Goal: Check status: Check status

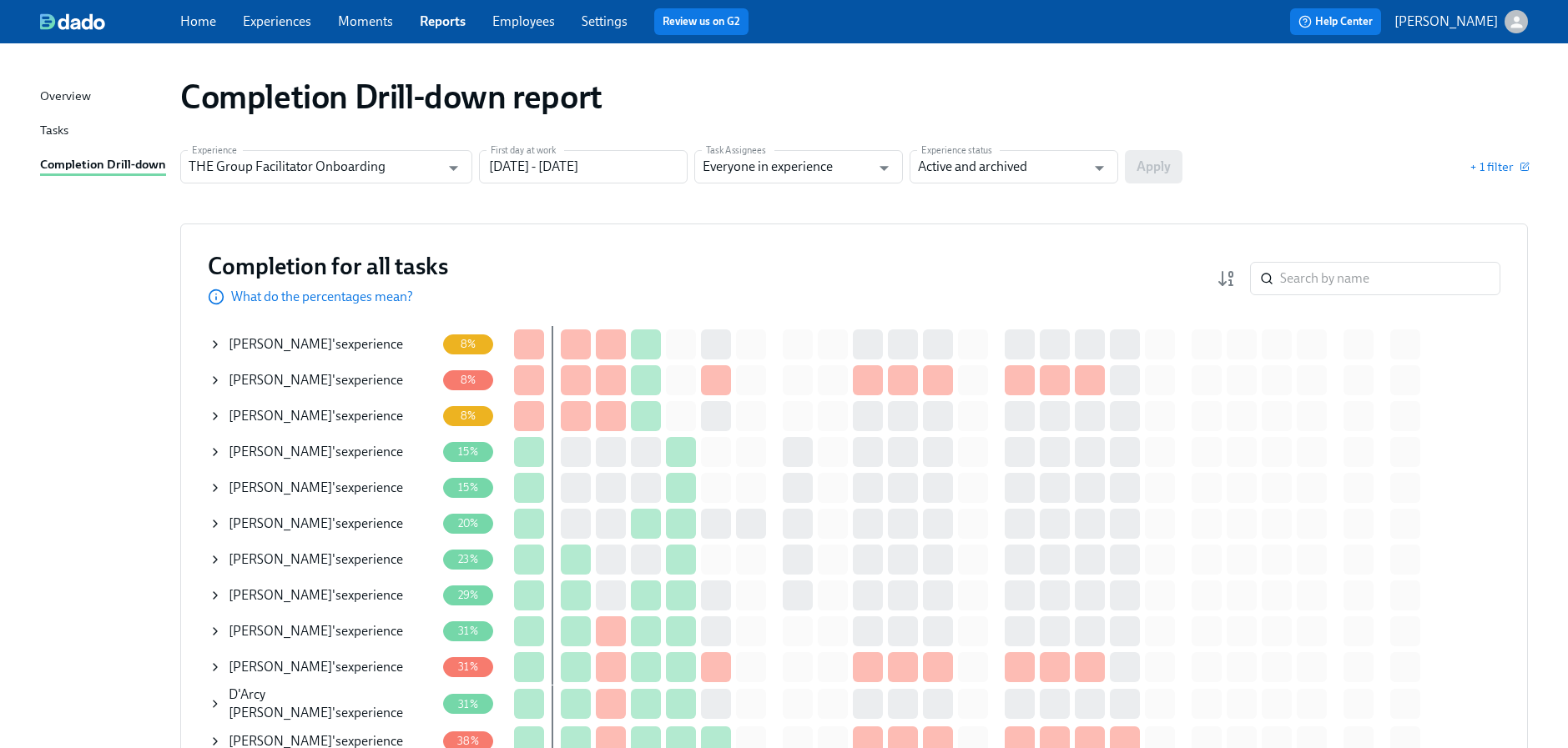
click at [216, 381] on icon at bounding box center [216, 380] width 14 height 14
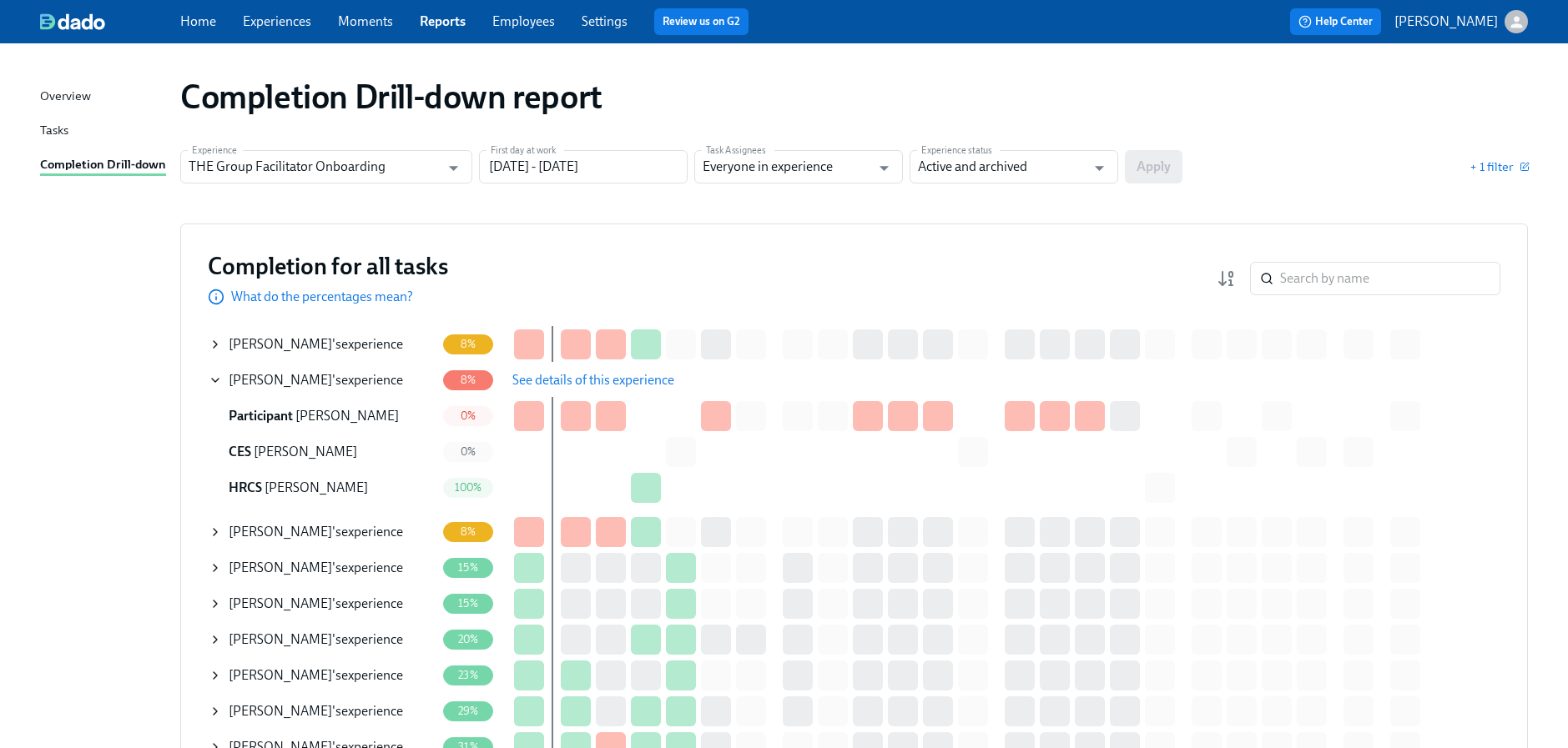
click at [683, 383] on button "See details of this experience" at bounding box center [593, 380] width 186 height 33
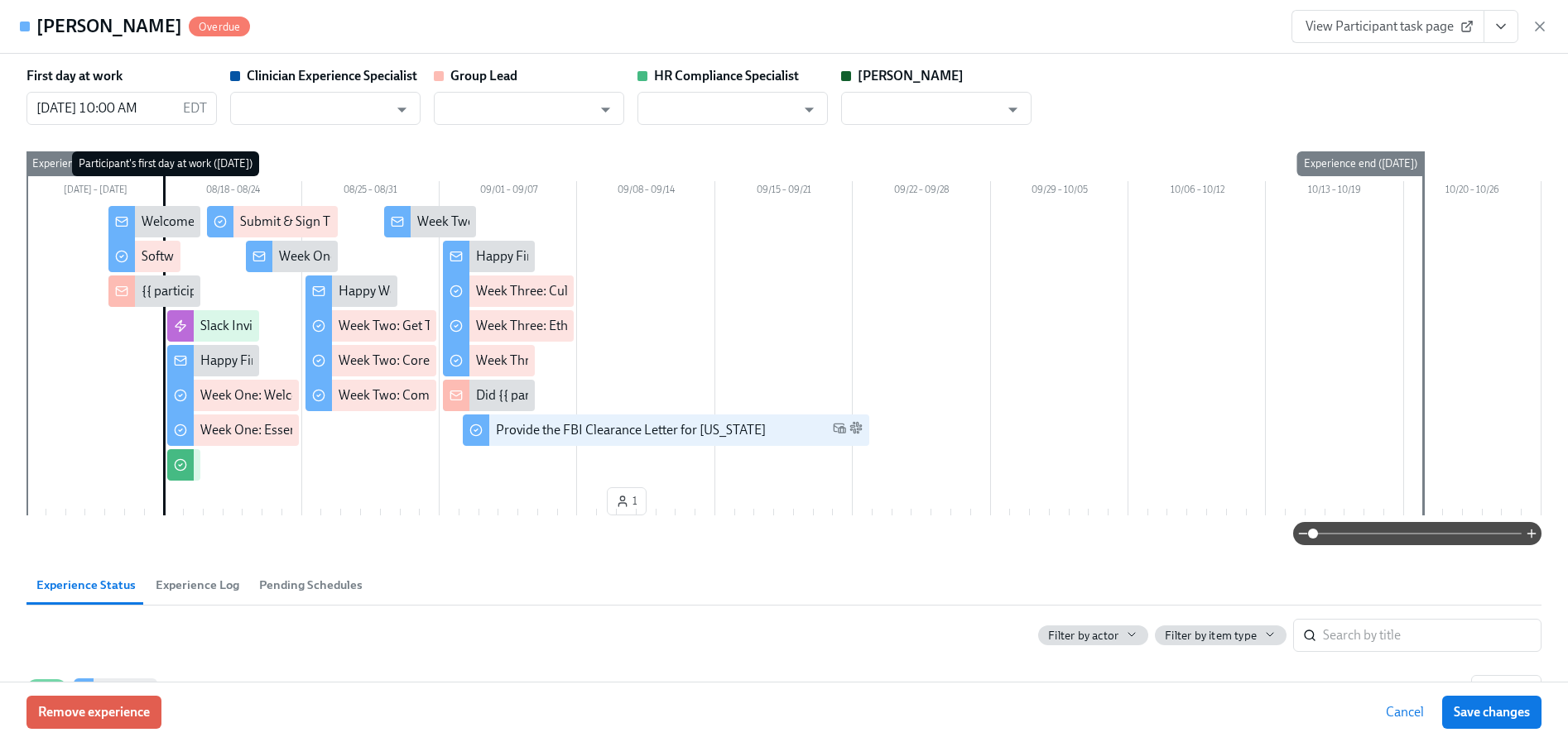
type input "[PERSON_NAME]"
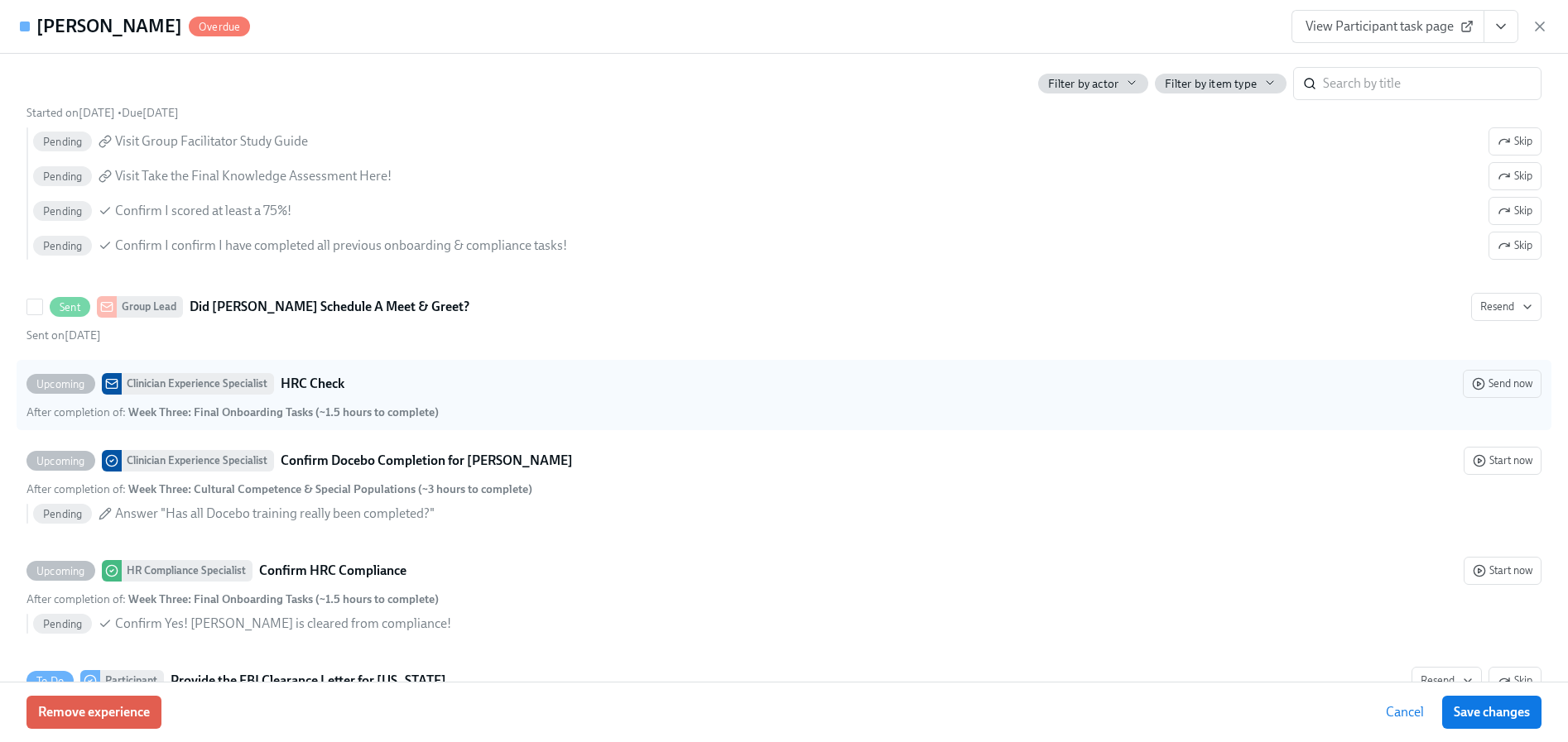
scroll to position [3356, 0]
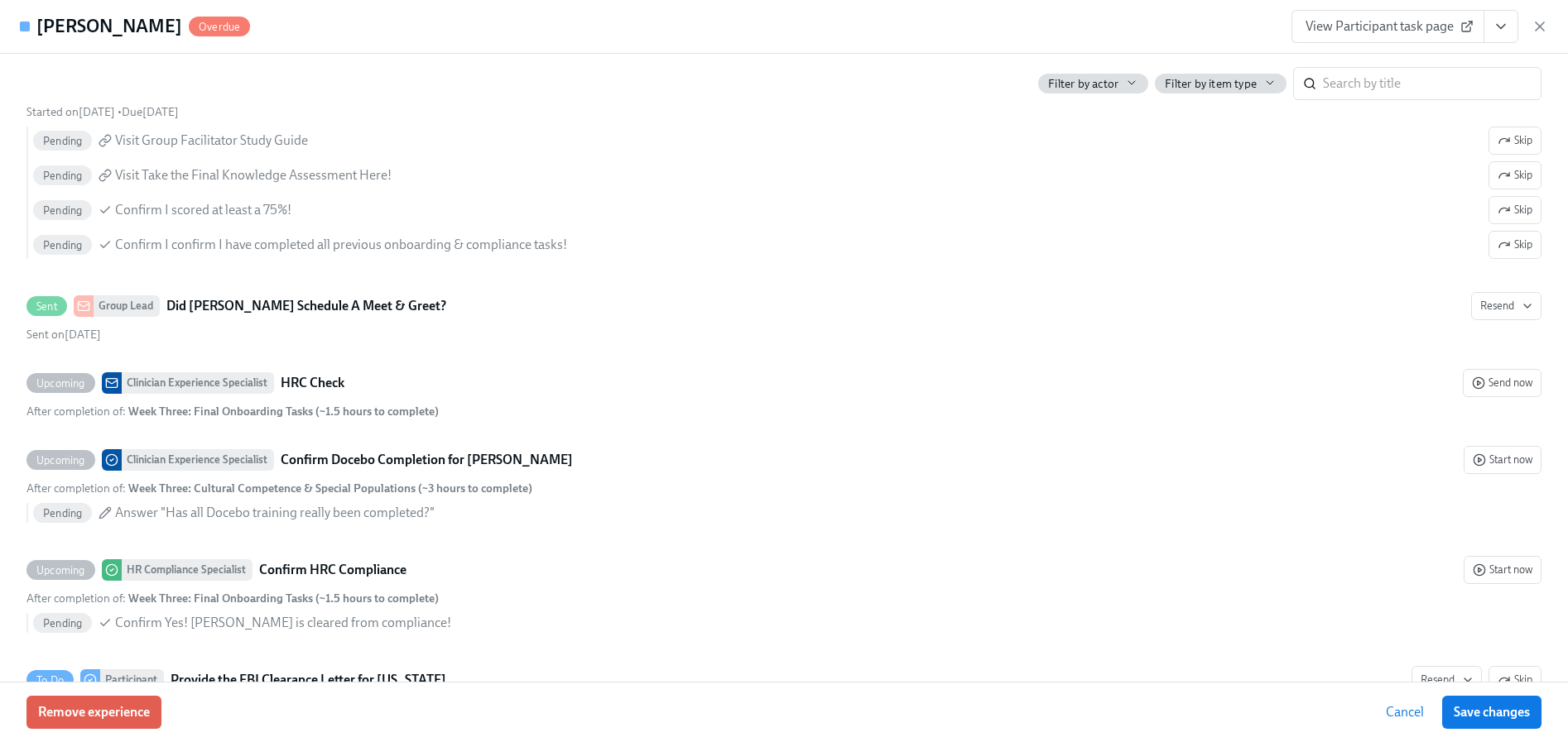
click at [1442, 25] on span "View Participant task page" at bounding box center [1388, 26] width 165 height 17
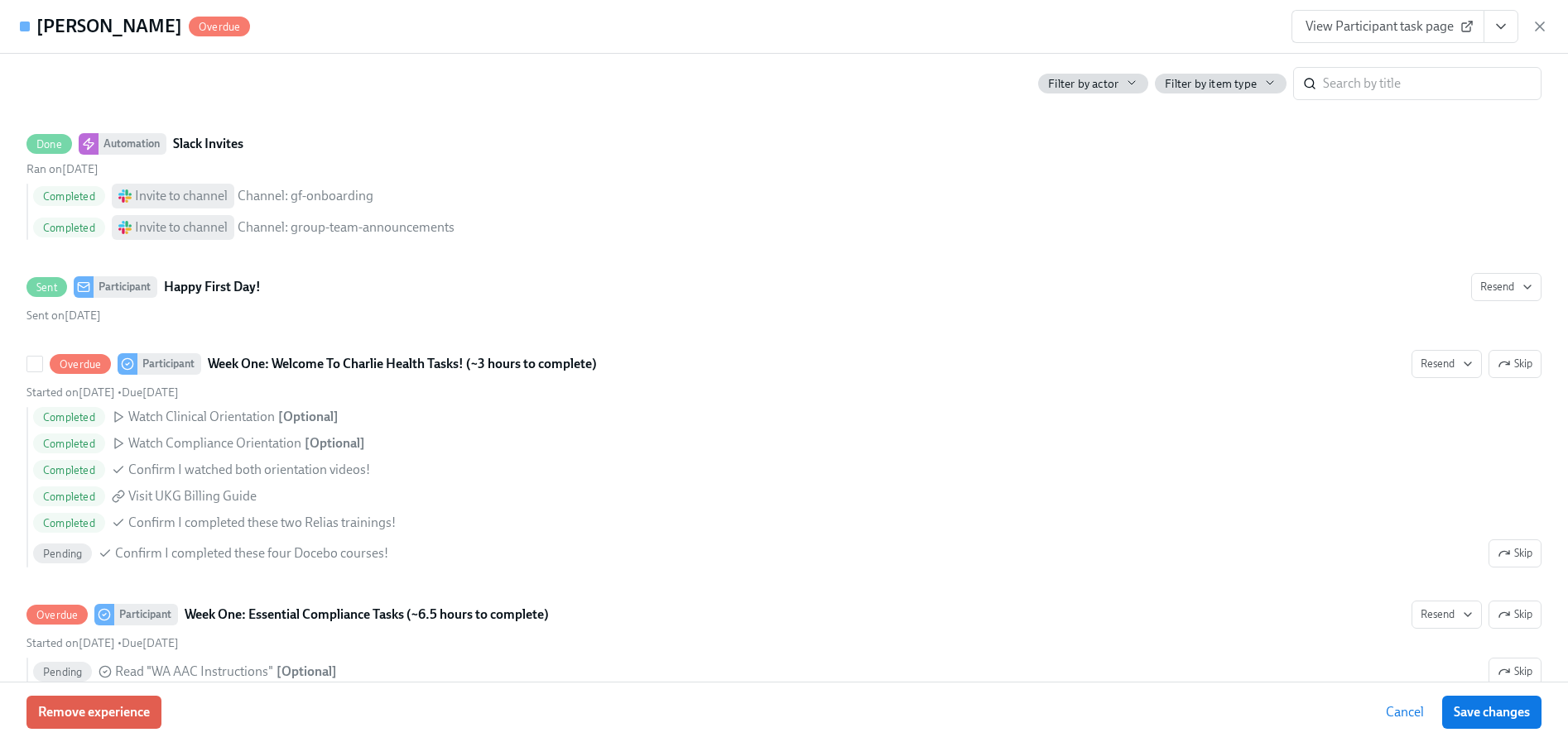
scroll to position [836, 0]
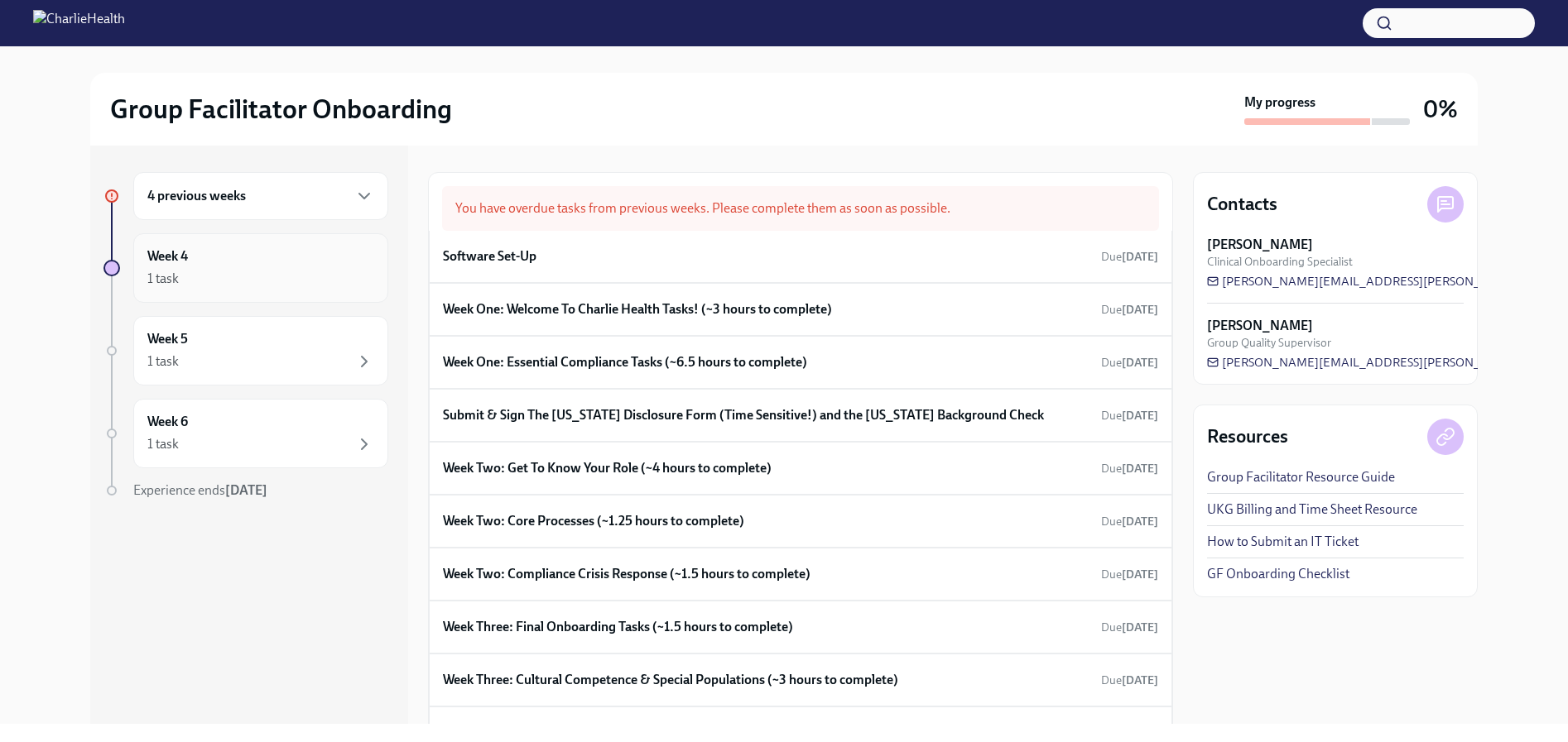
click at [280, 270] on div "1 task" at bounding box center [260, 278] width 227 height 20
click at [543, 256] on div "Software Set-Up Due Aug 19th" at bounding box center [800, 256] width 715 height 25
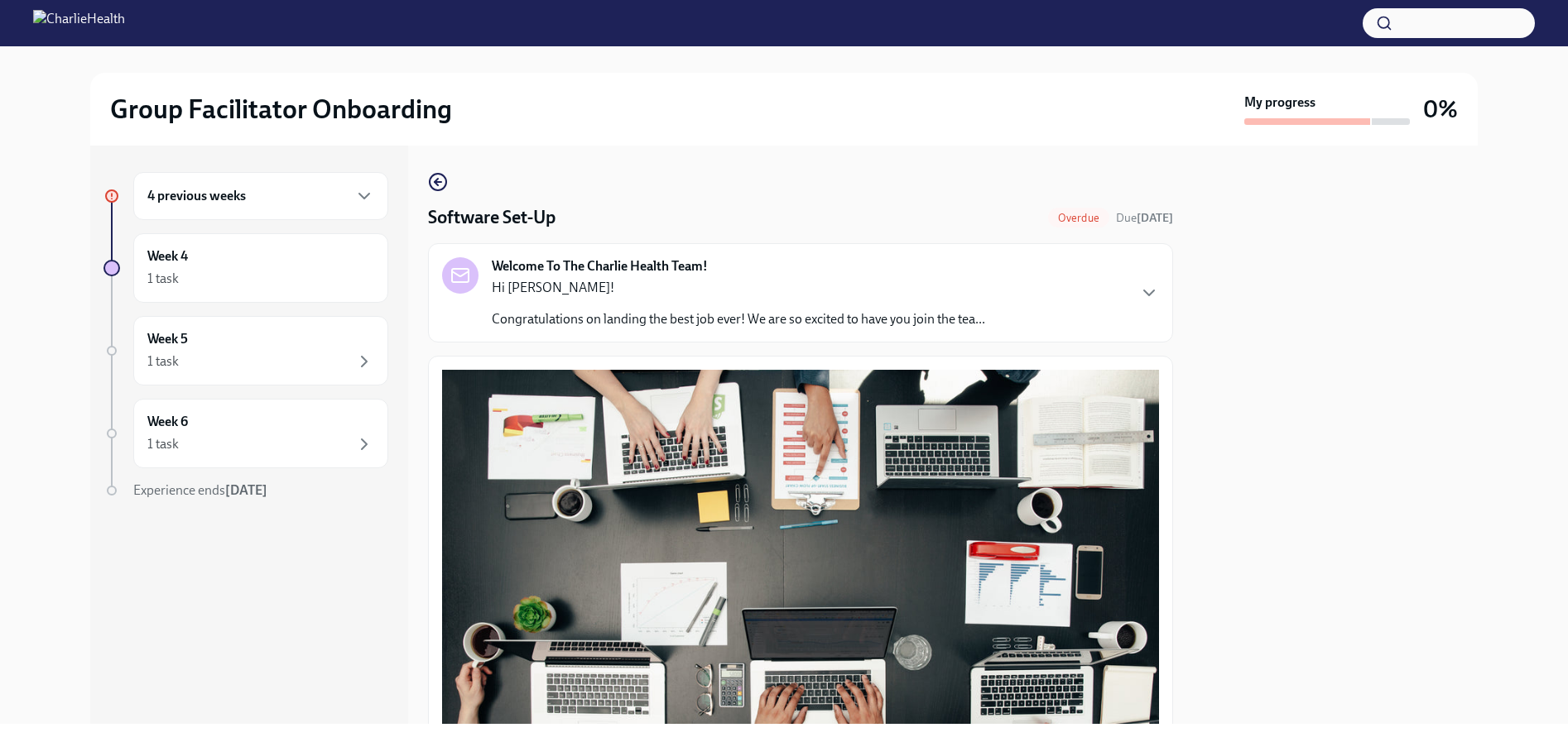
scroll to position [481, 0]
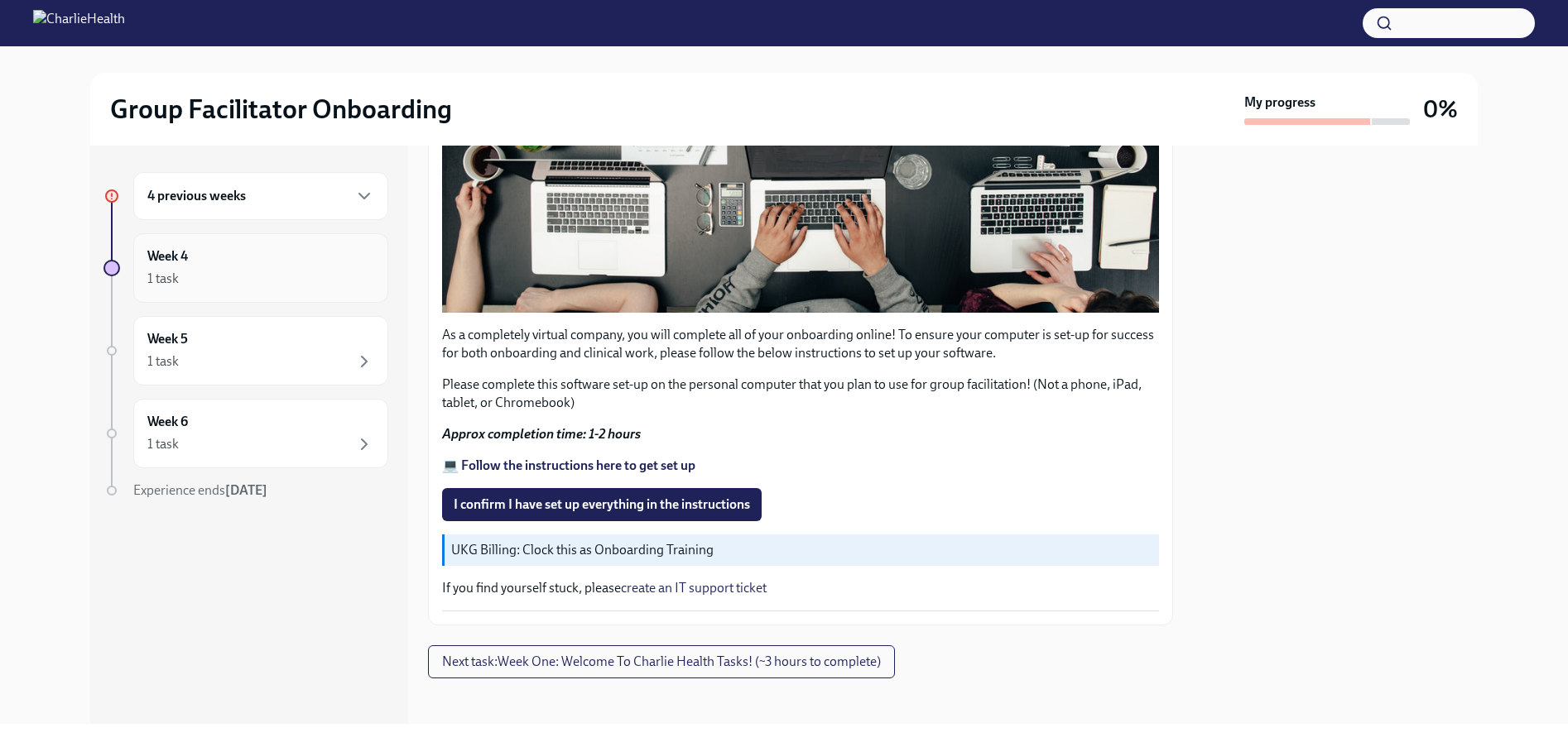
click at [253, 275] on div "1 task" at bounding box center [260, 278] width 227 height 20
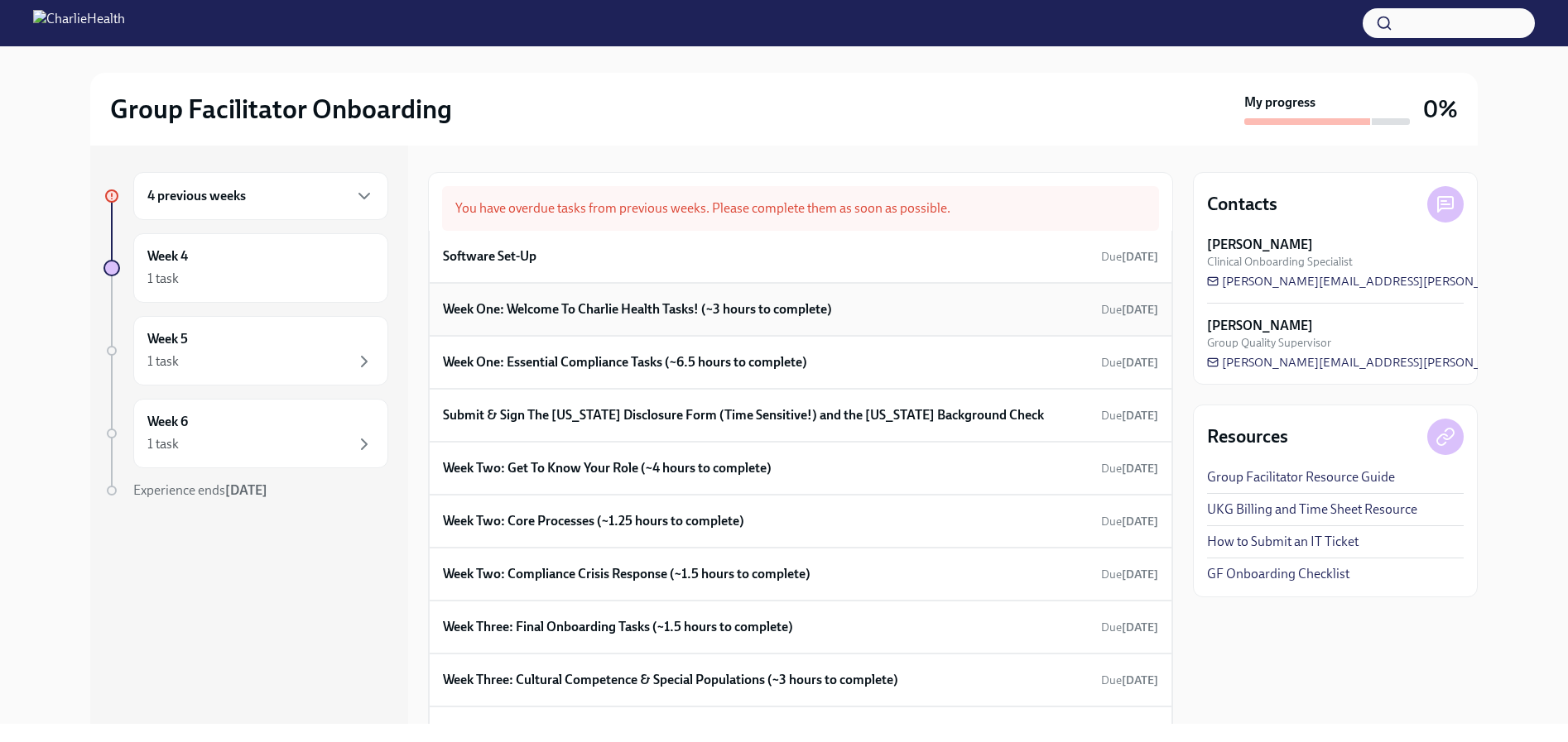
click at [560, 324] on div "Week One: Welcome To Charlie Health Tasks! (~3 hours to complete) Due Aug 25th" at bounding box center [800, 310] width 743 height 53
click at [563, 302] on h6 "Week One: Welcome To Charlie Health Tasks! (~3 hours to complete)" at bounding box center [637, 309] width 389 height 18
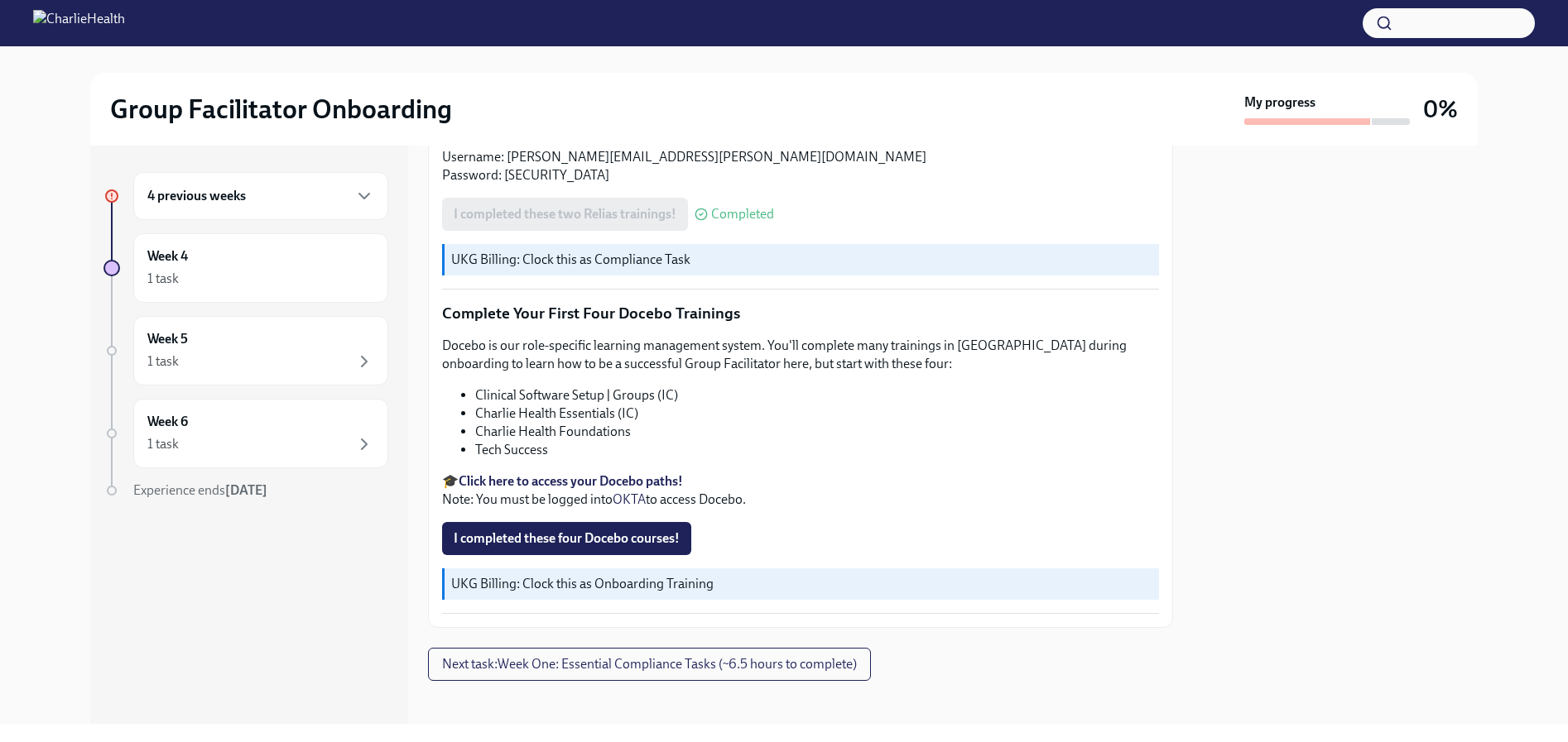
scroll to position [2234, 0]
click at [316, 282] on div "1 task" at bounding box center [260, 278] width 227 height 20
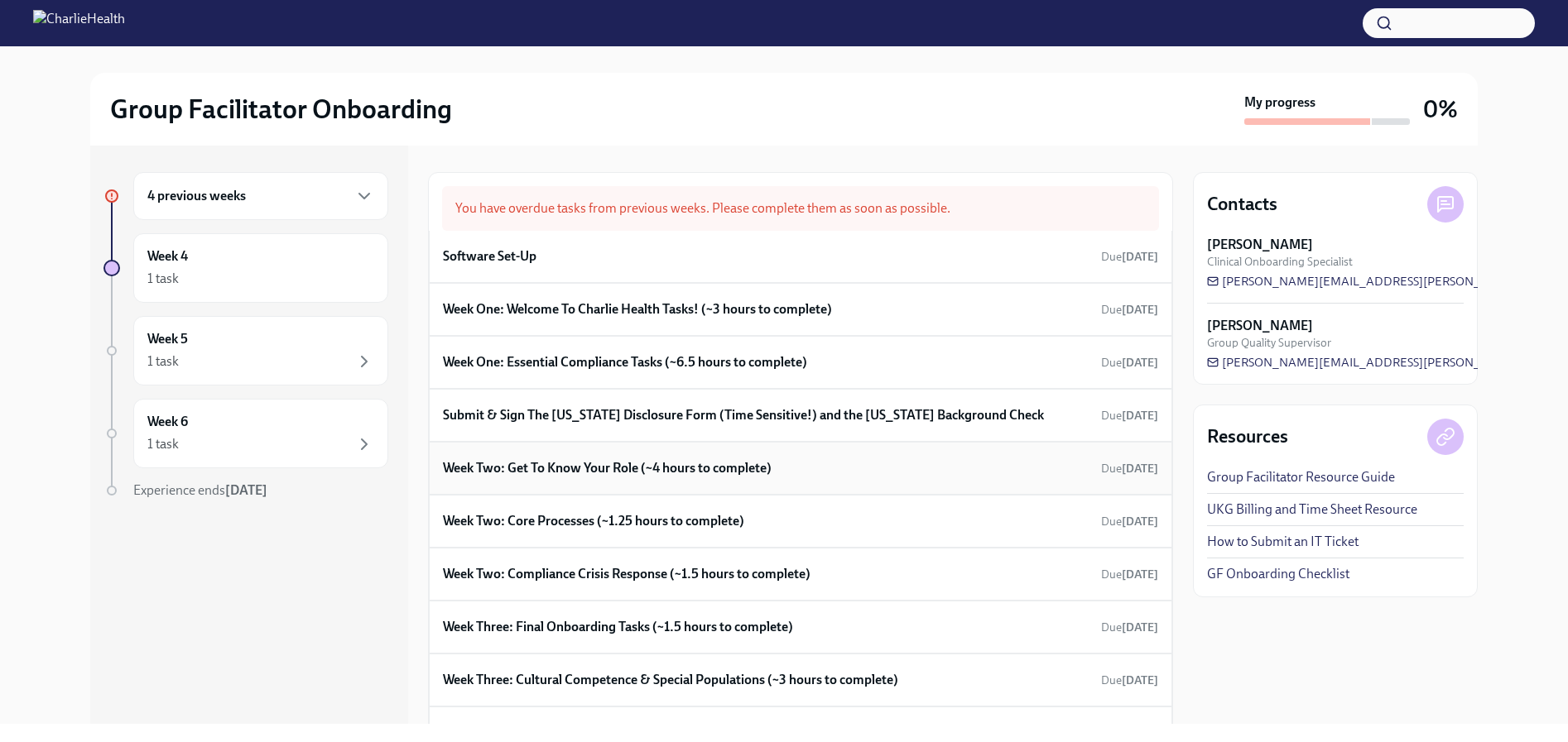
click at [635, 461] on h6 "Week Two: Get To Know Your Role (~4 hours to complete)" at bounding box center [607, 467] width 328 height 18
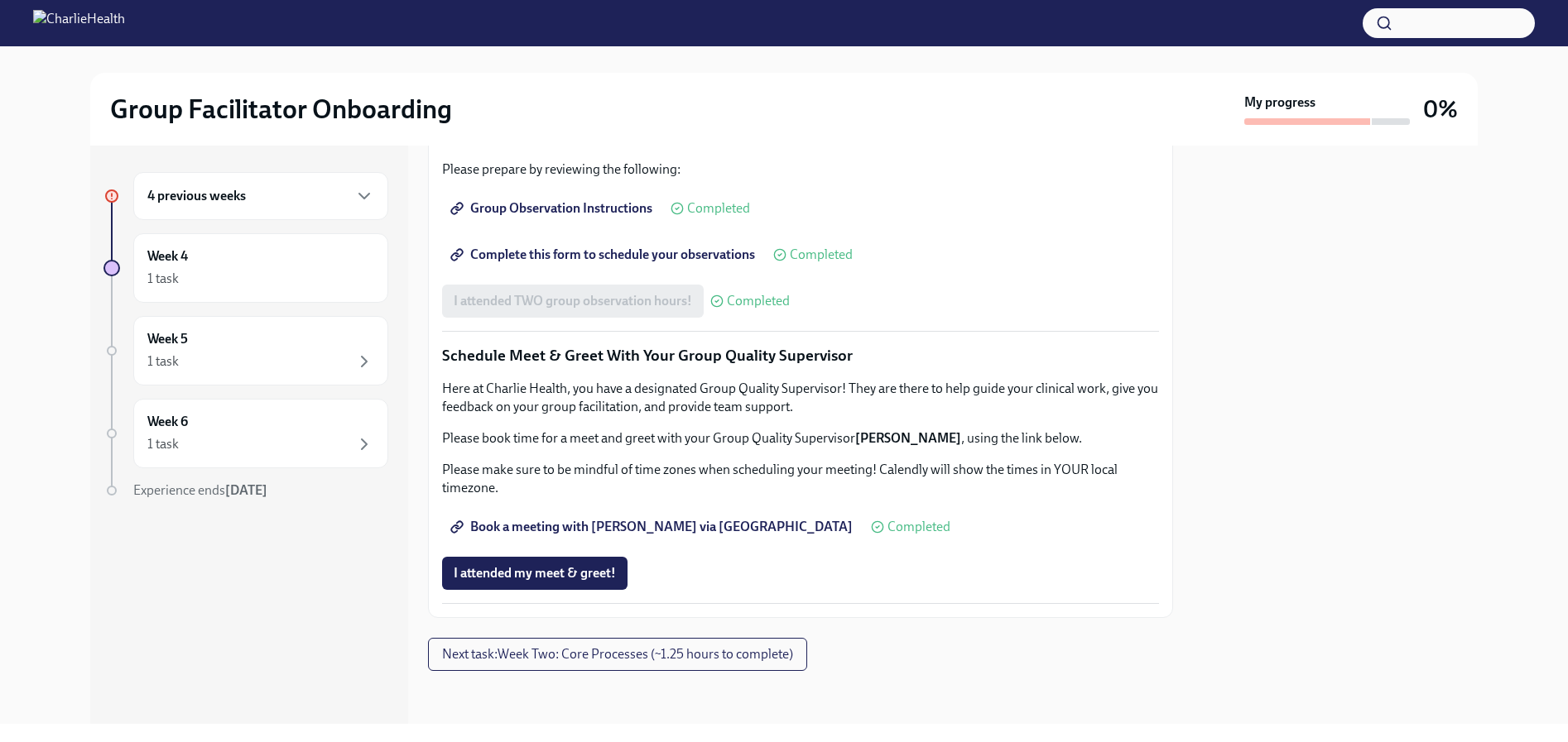
scroll to position [1509, 0]
click at [225, 279] on div "1 task" at bounding box center [260, 278] width 227 height 20
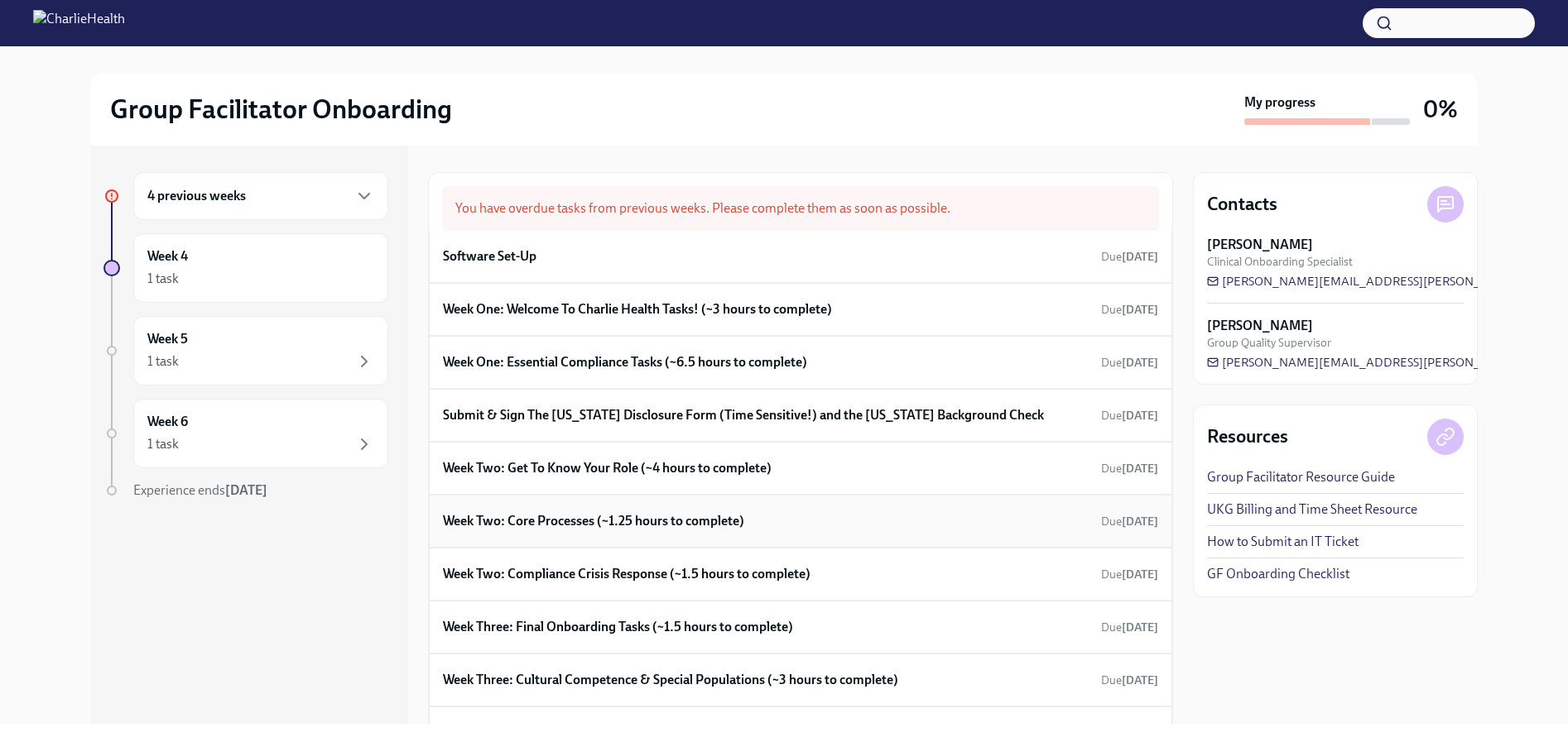
click at [616, 509] on div "Week Two: Core Processes (~1.25 hours to complete) Due 9 days ago" at bounding box center [800, 521] width 715 height 25
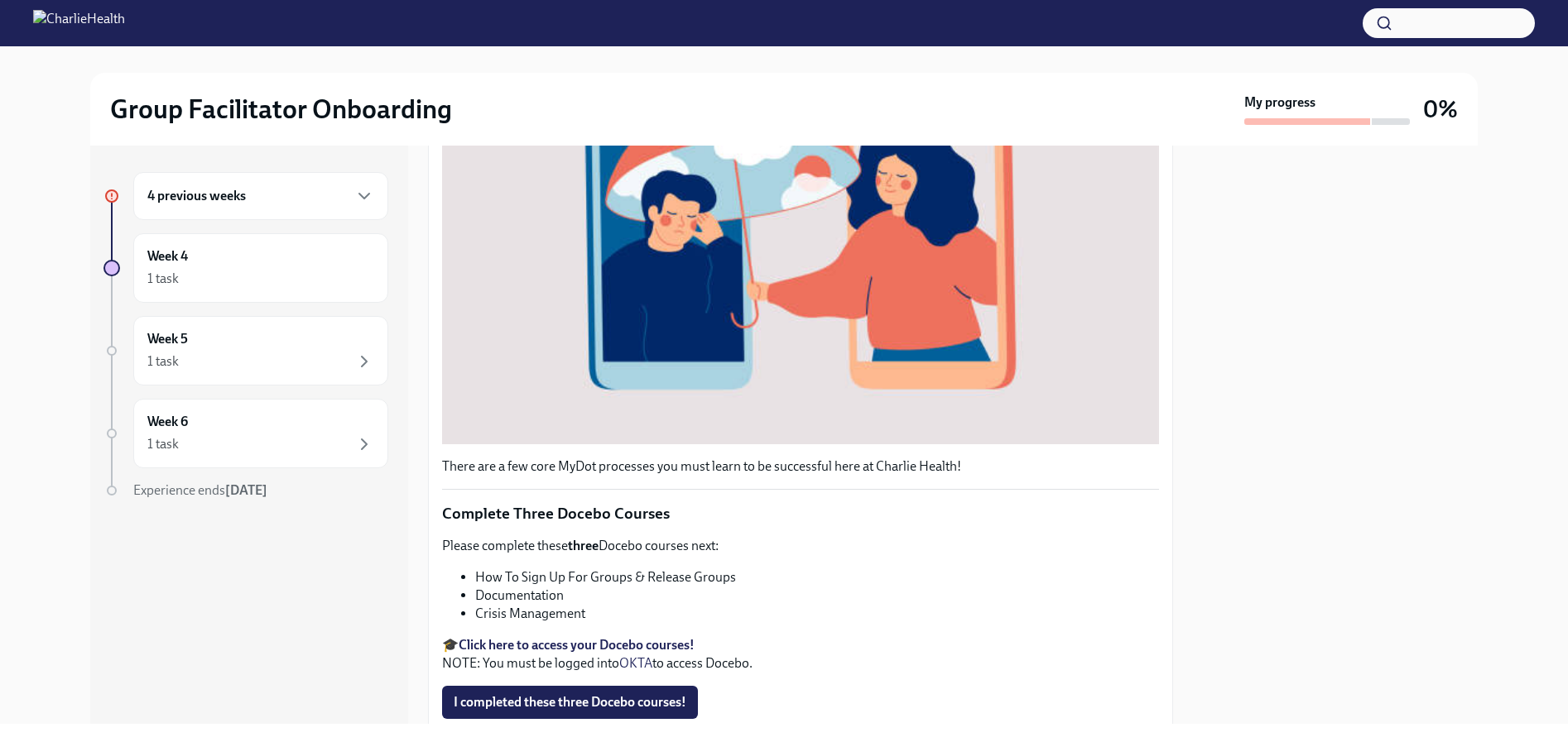
scroll to position [569, 0]
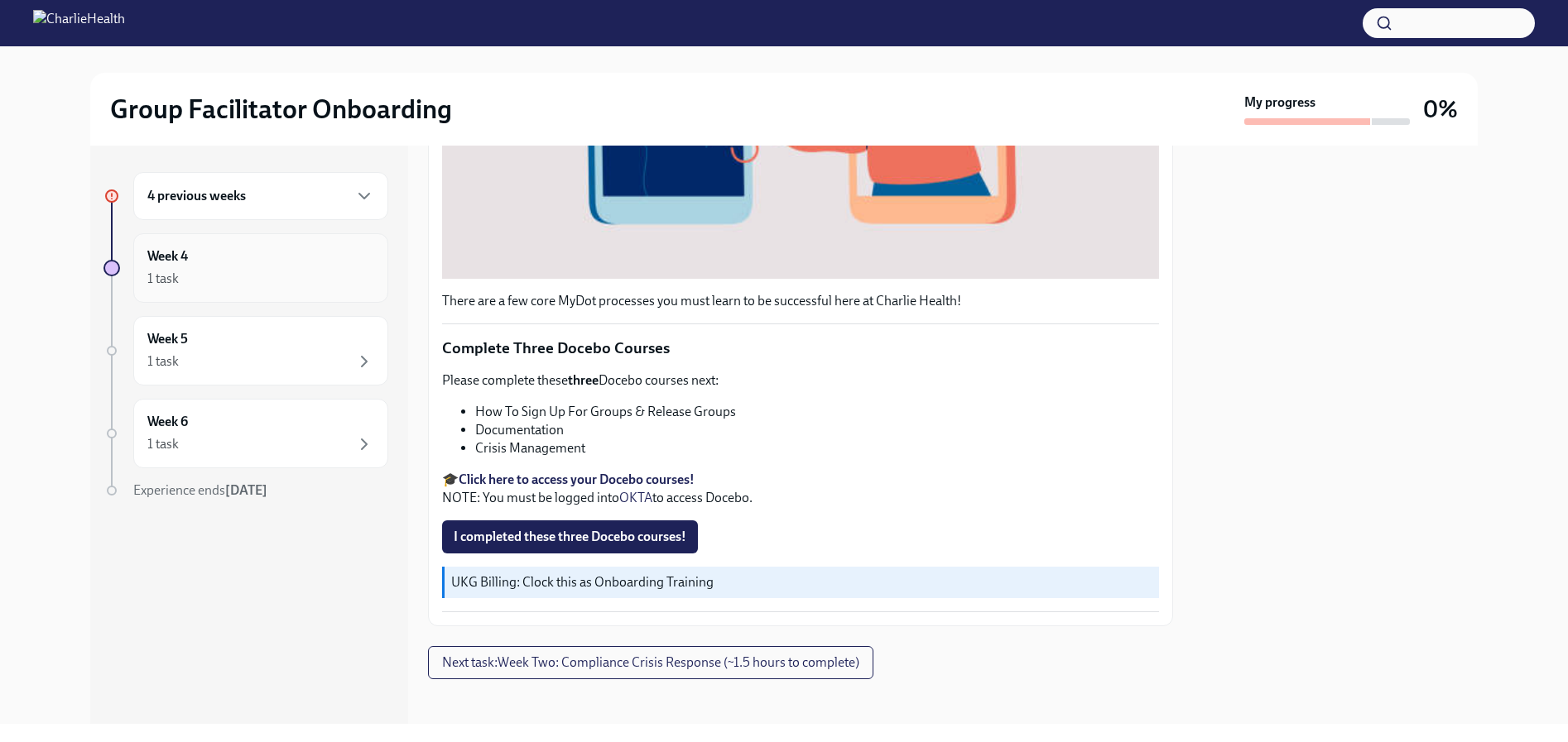
click at [246, 280] on div "1 task" at bounding box center [260, 278] width 227 height 20
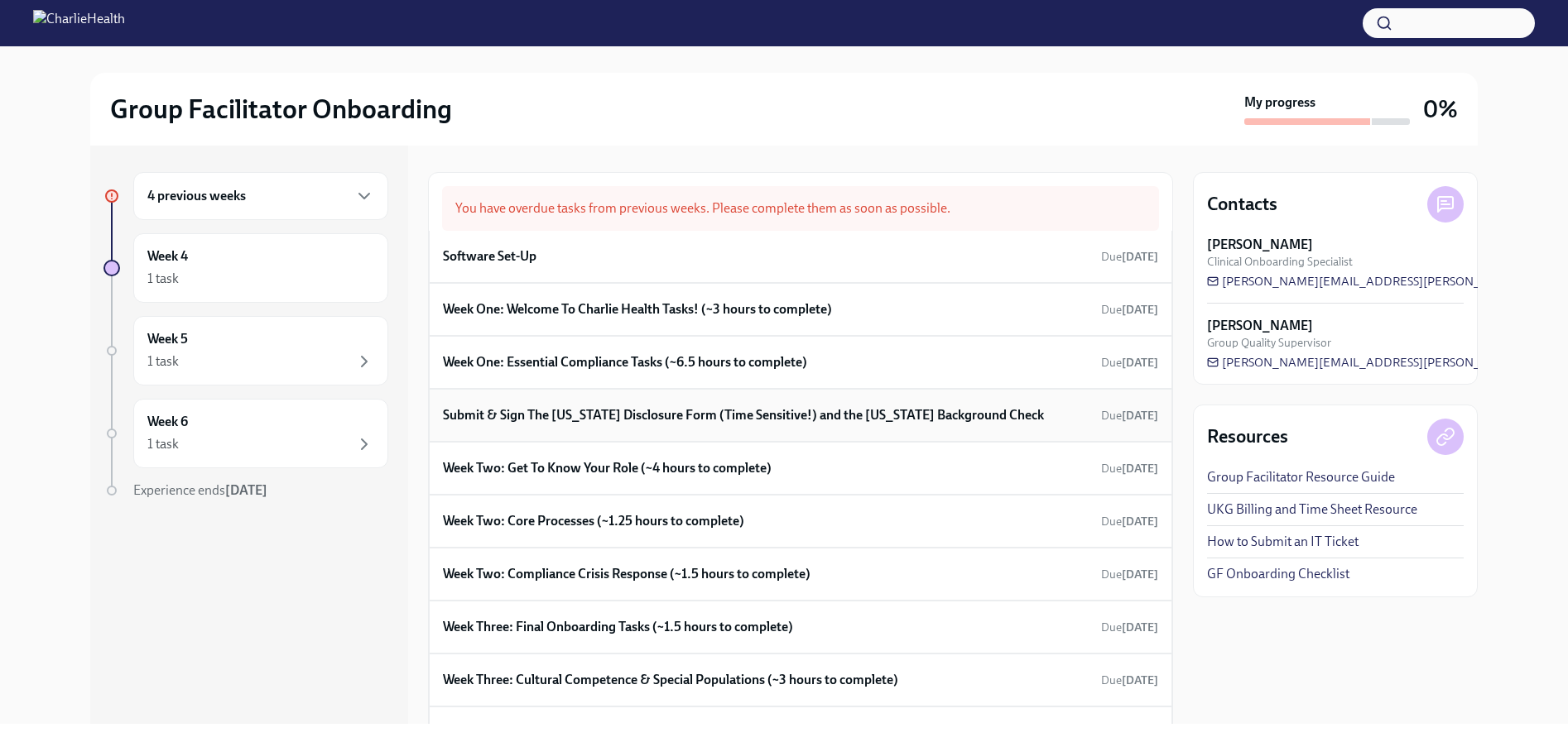
scroll to position [153, 0]
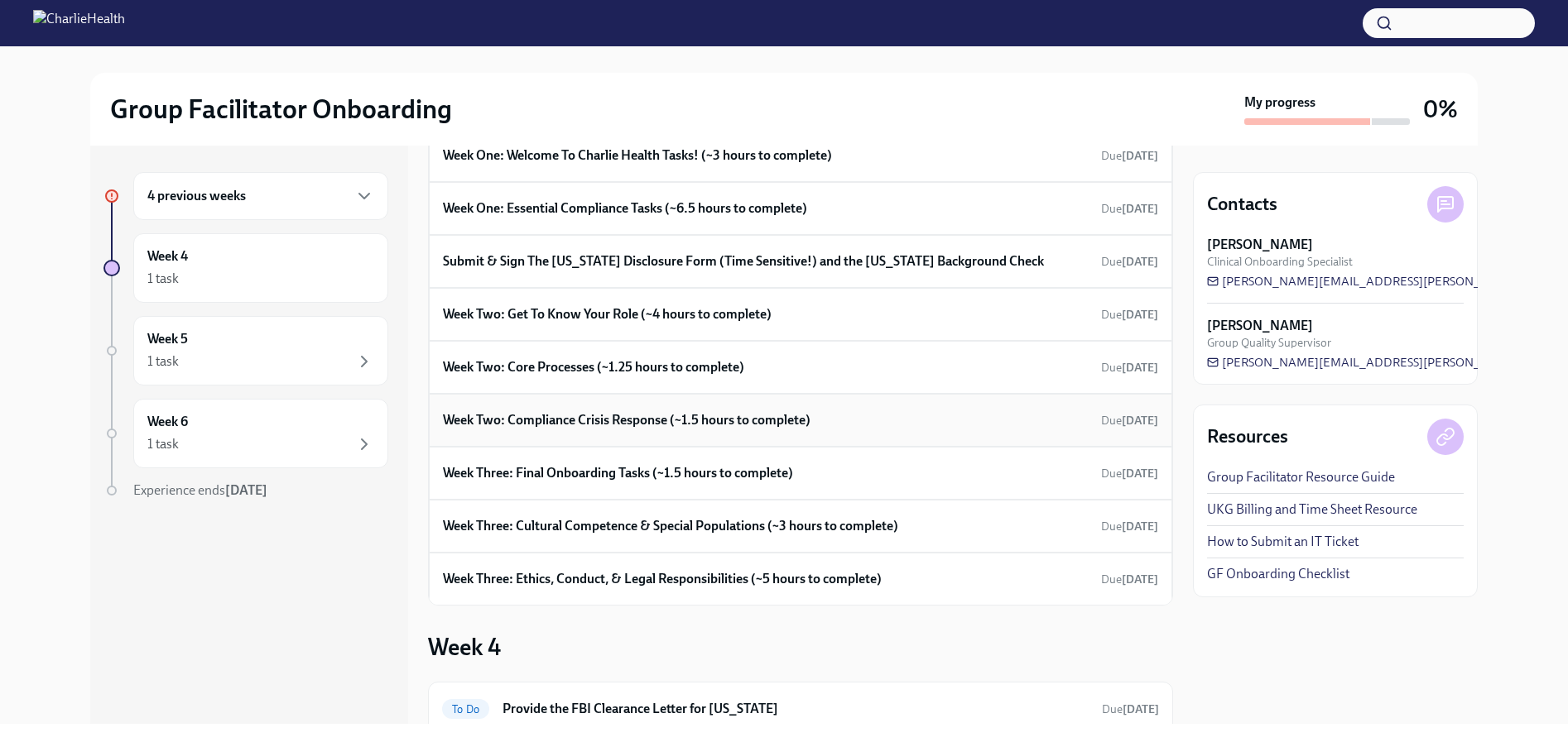
click at [628, 427] on h6 "Week Two: Compliance Crisis Response (~1.5 hours to complete)" at bounding box center [626, 420] width 367 height 18
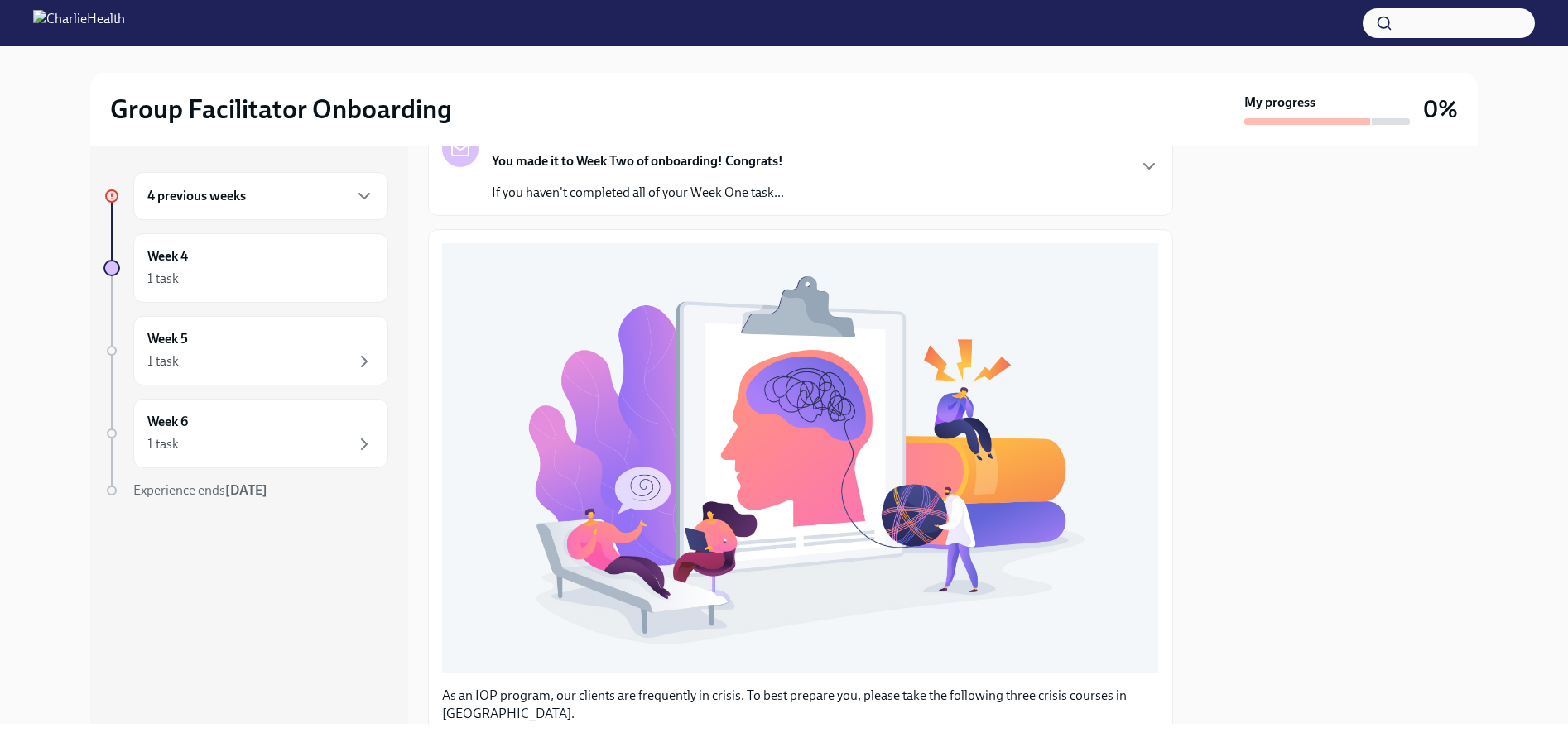
scroll to position [559, 0]
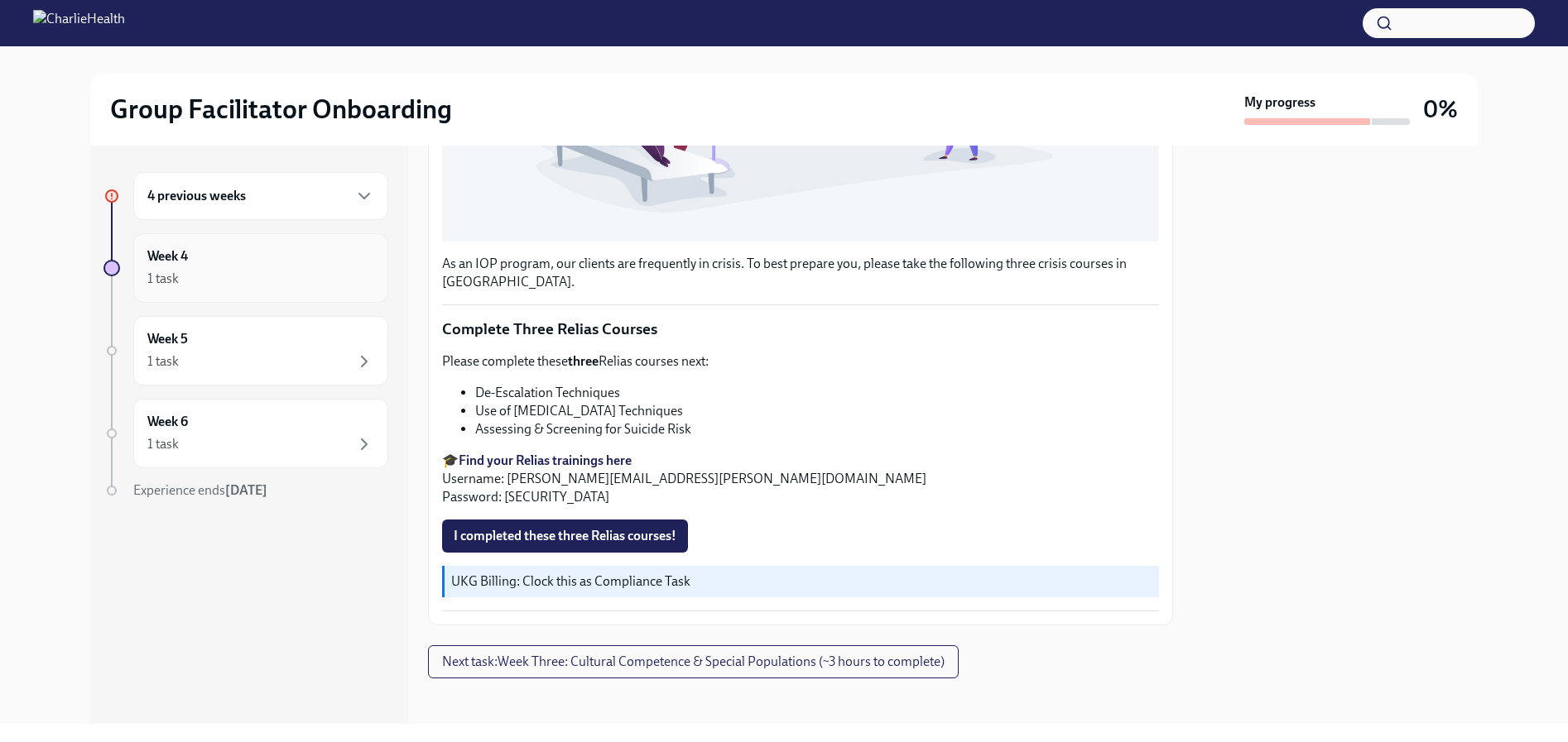
click at [227, 286] on div "1 task" at bounding box center [260, 278] width 227 height 20
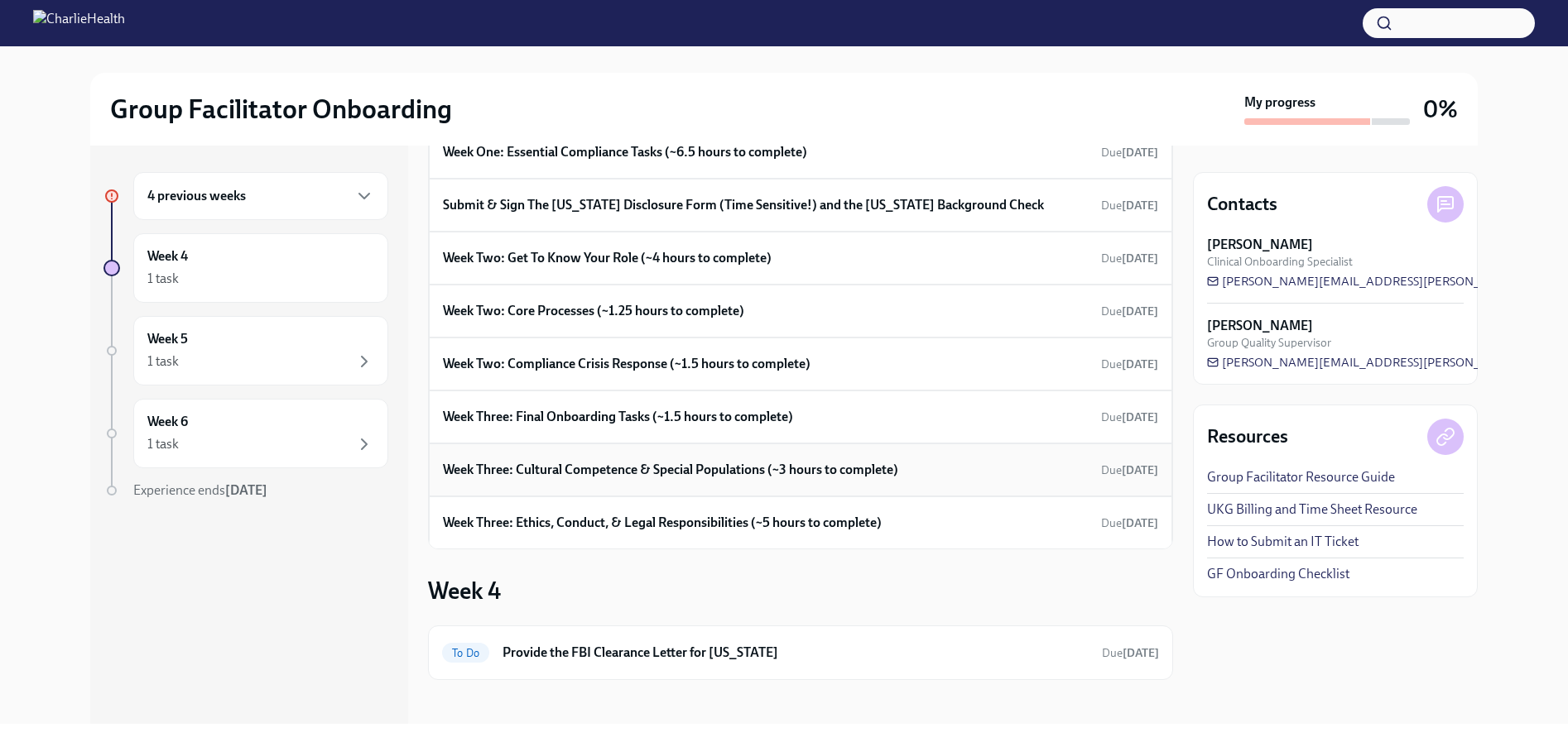
scroll to position [220, 0]
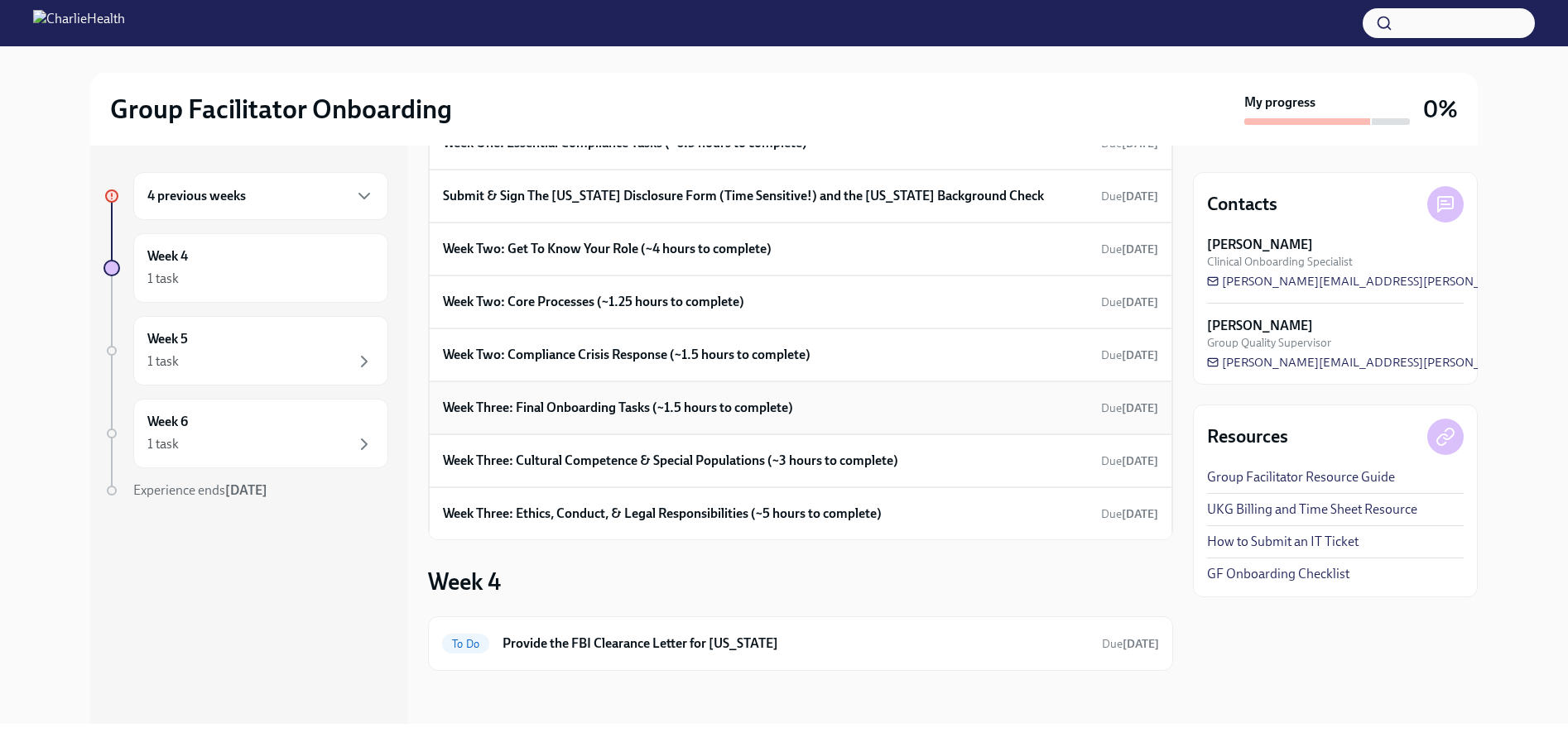
click at [614, 407] on h6 "Week Three: Final Onboarding Tasks (~1.5 hours to complete)" at bounding box center [618, 407] width 350 height 18
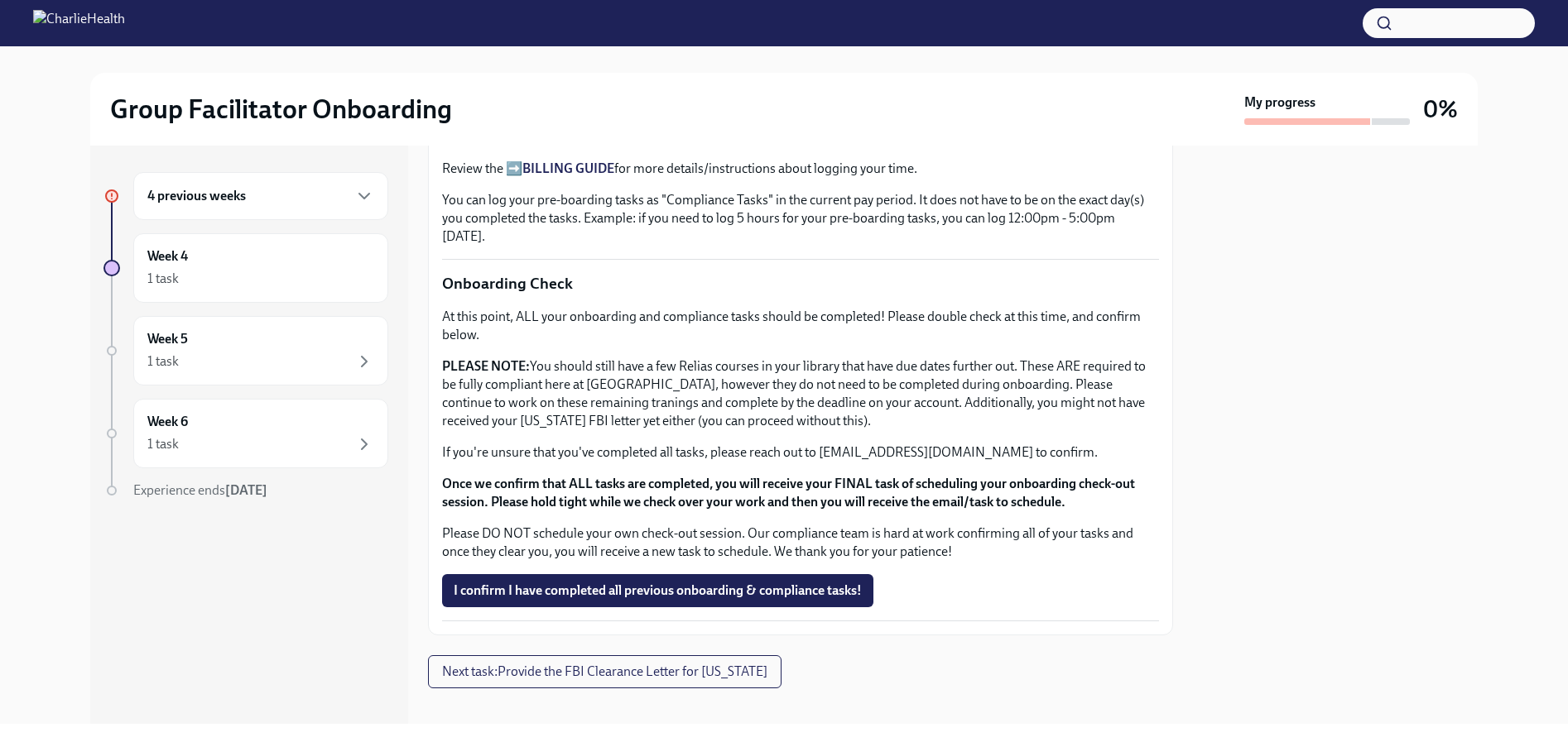
scroll to position [1274, 0]
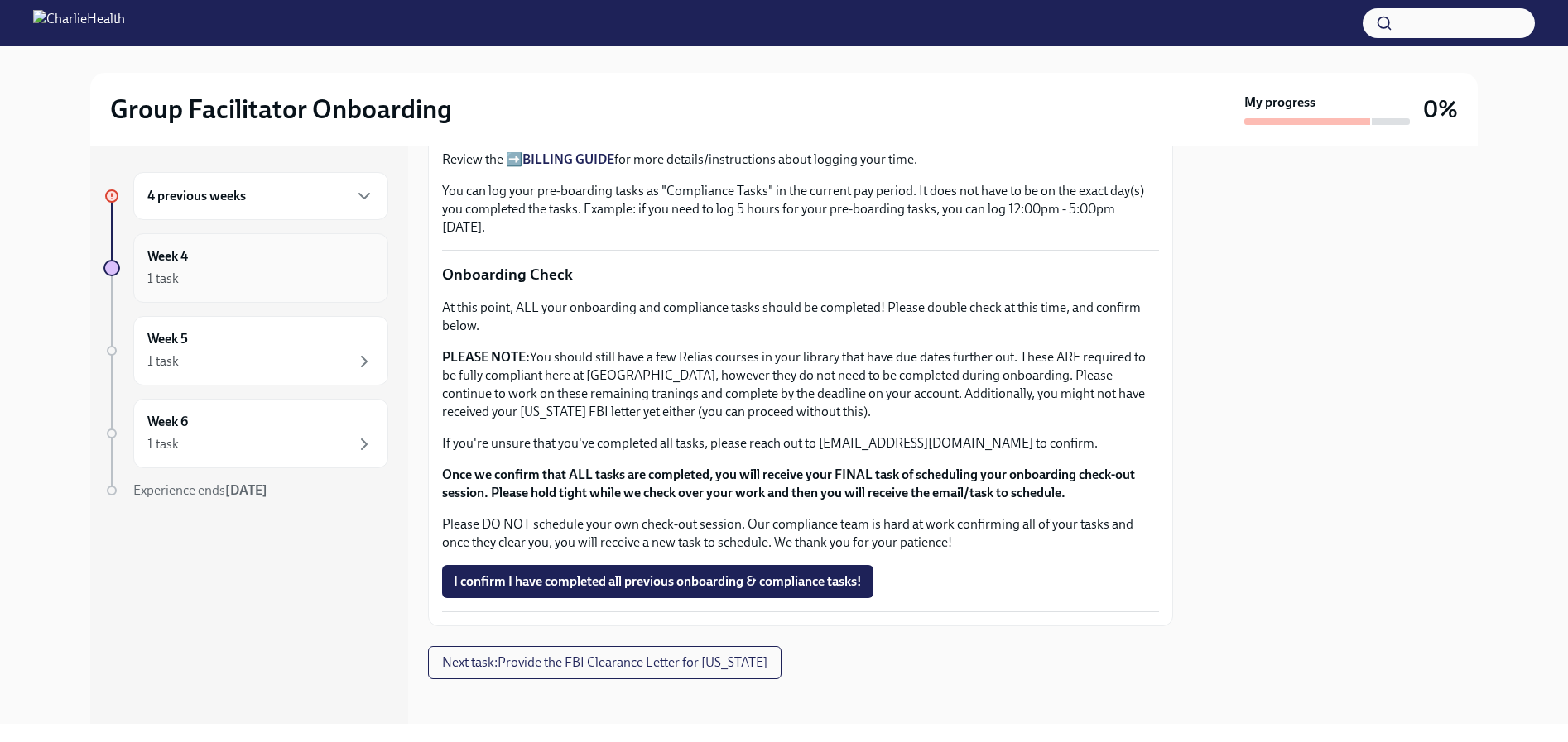
click at [229, 278] on div "1 task" at bounding box center [260, 278] width 227 height 20
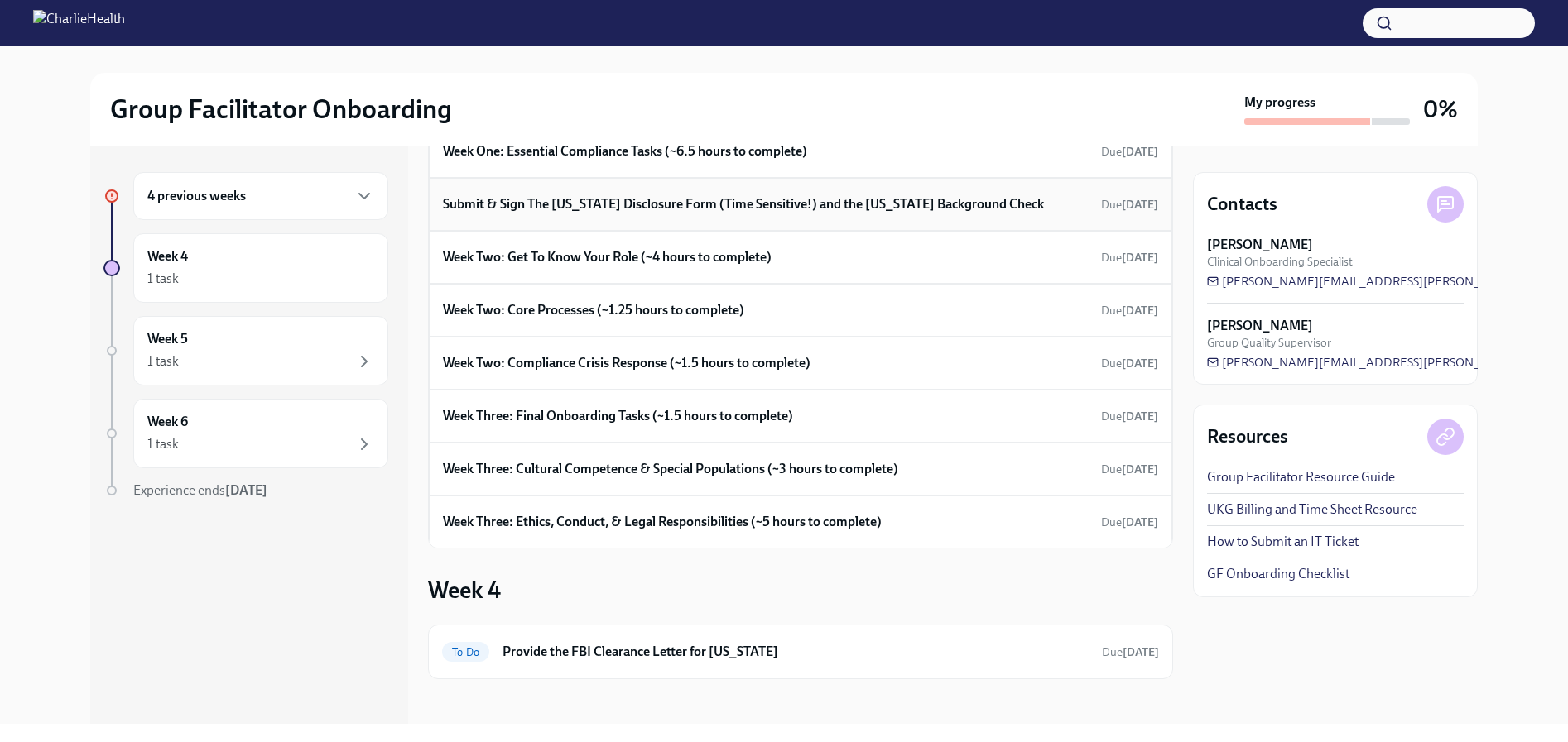
scroll to position [220, 0]
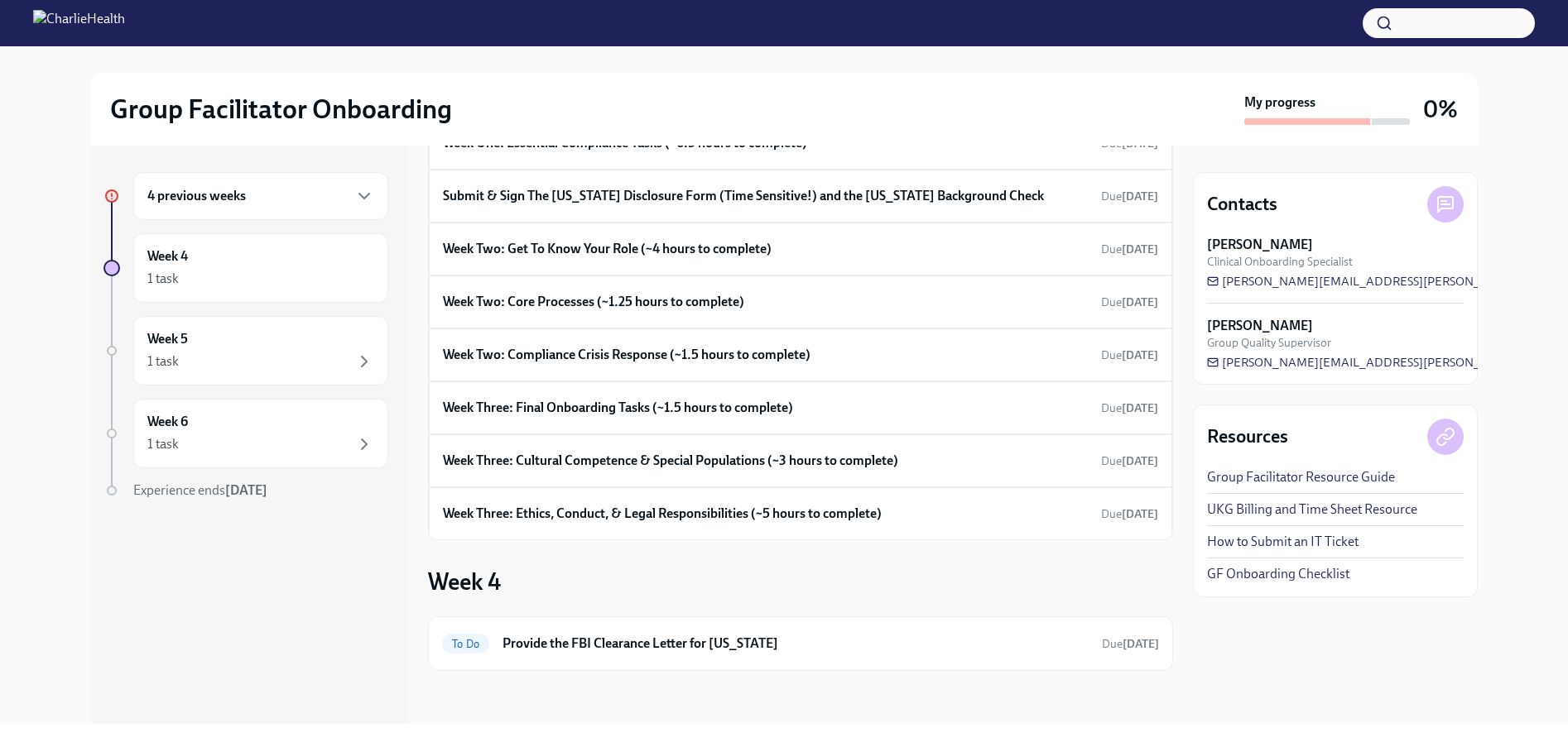
click at [187, 212] on div "4 previous weeks" at bounding box center [260, 196] width 255 height 48
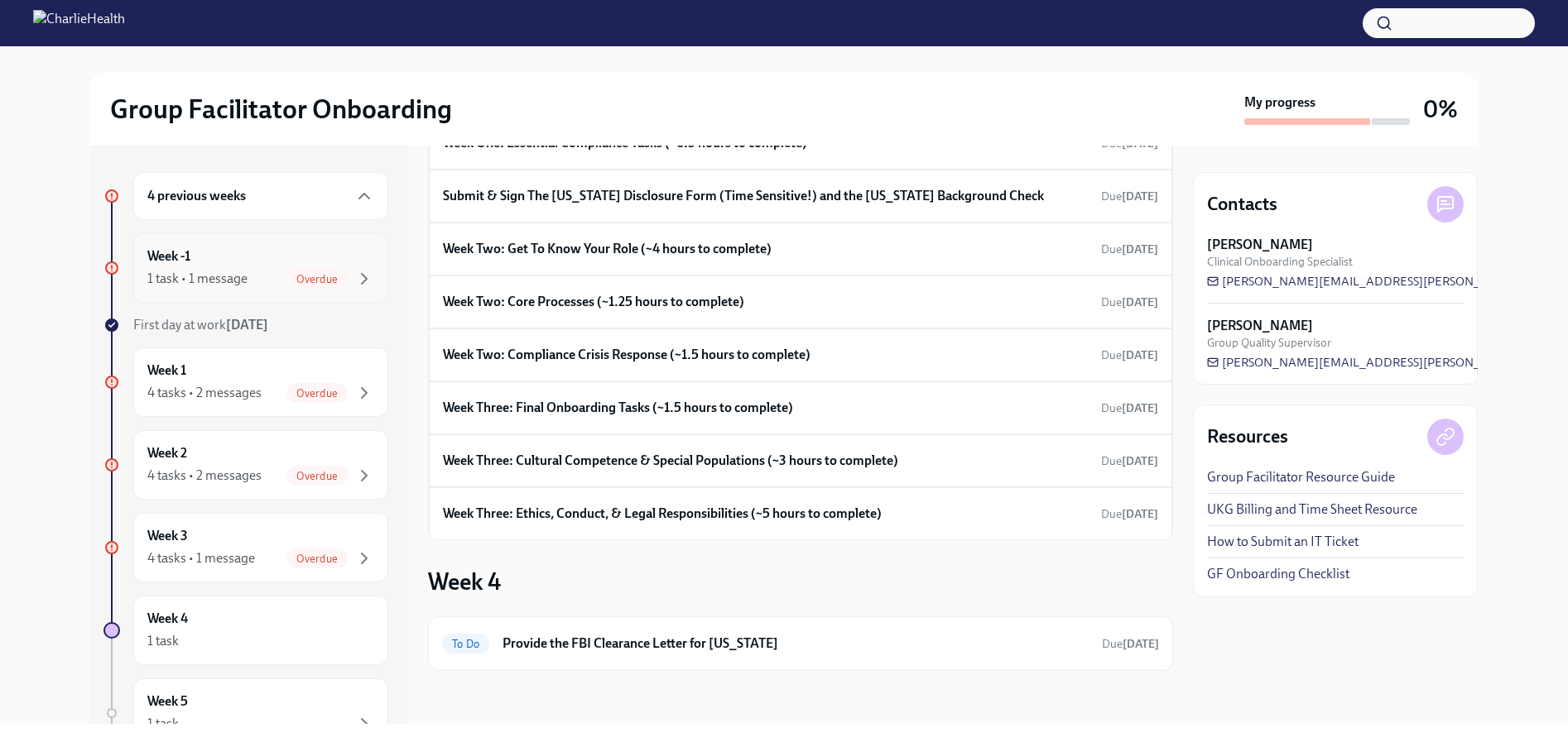
click at [270, 284] on div "1 task • 1 message Overdue" at bounding box center [260, 278] width 227 height 20
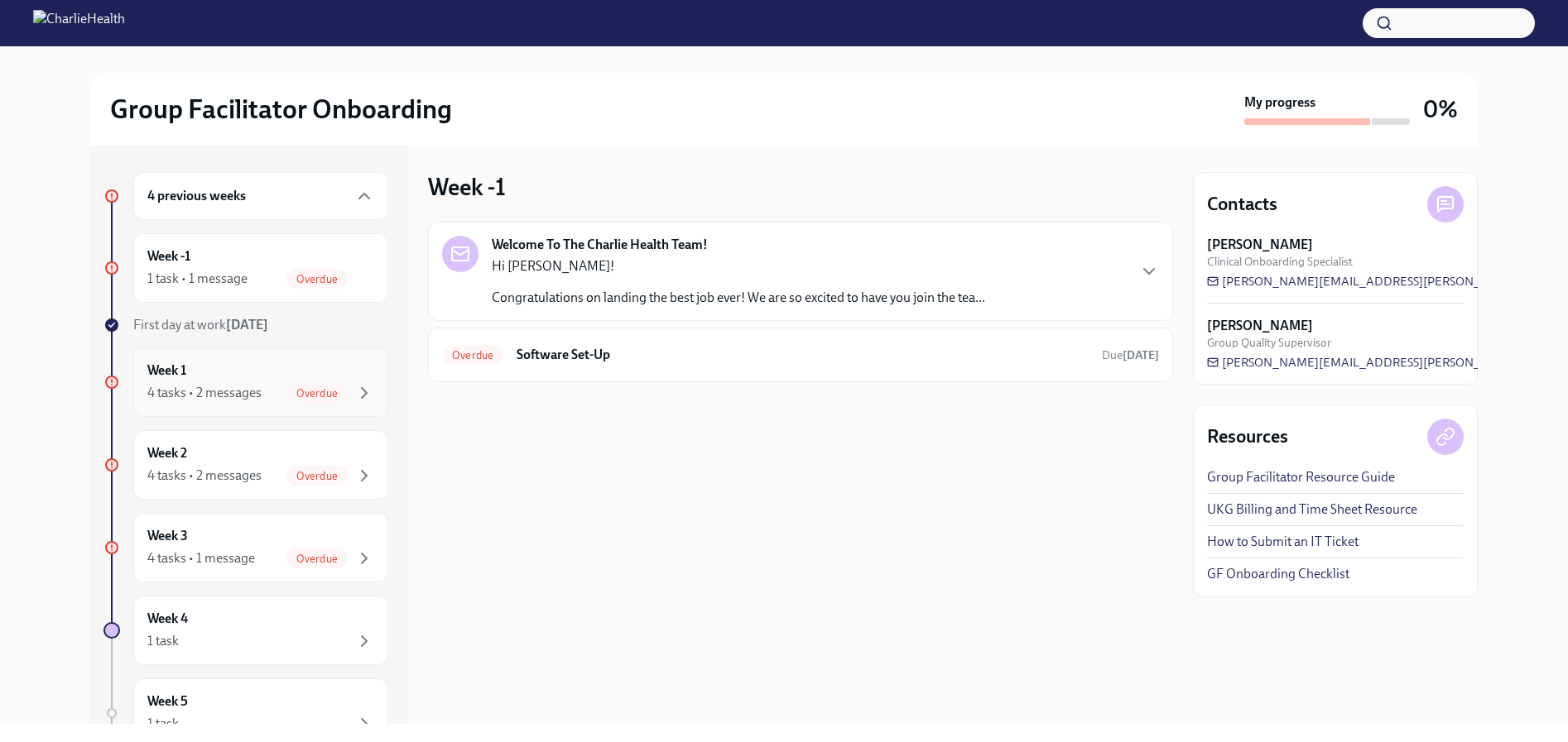
click at [287, 388] on span "Overdue" at bounding box center [317, 393] width 61 height 13
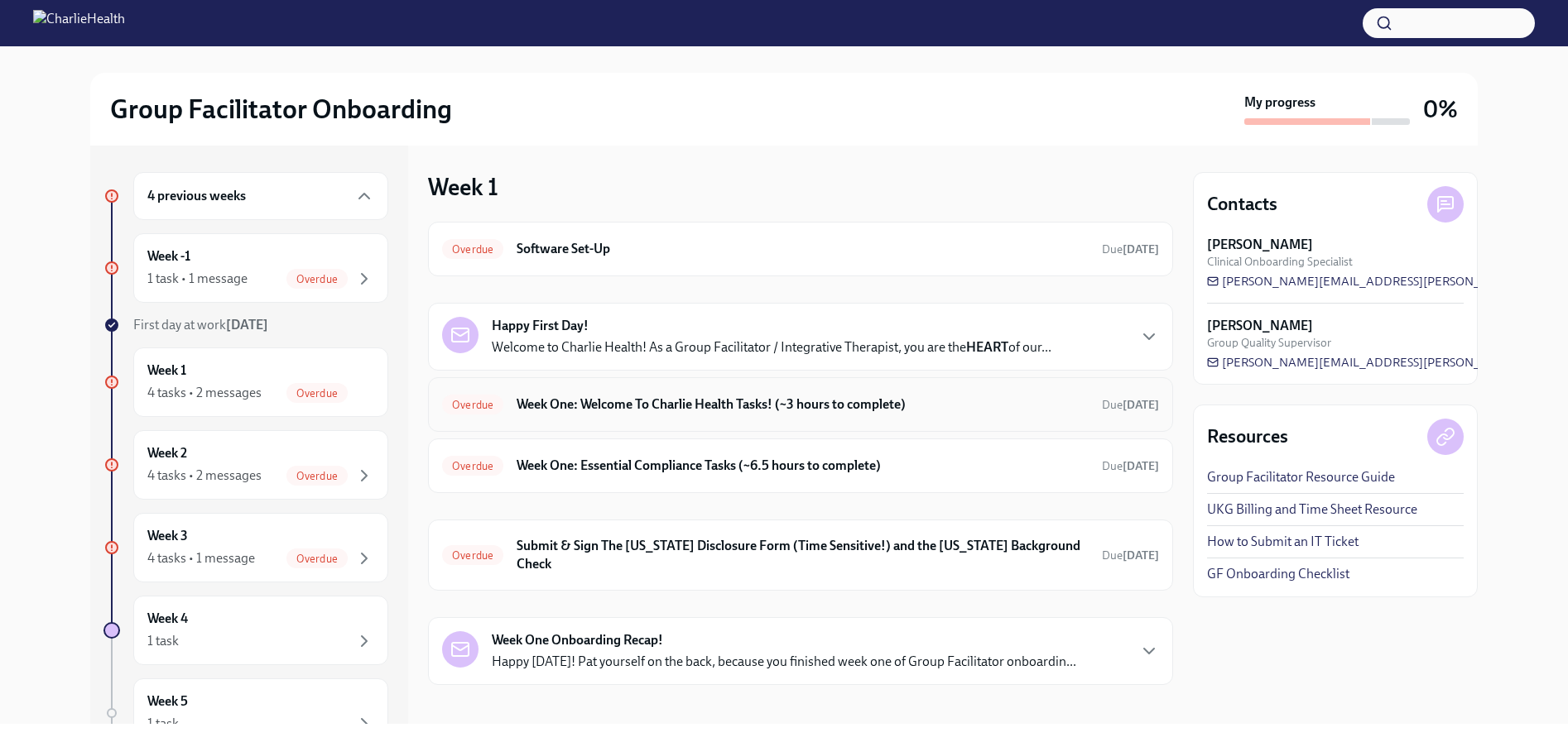
click at [705, 406] on h6 "Week One: Welcome To Charlie Health Tasks! (~3 hours to complete)" at bounding box center [803, 404] width 572 height 18
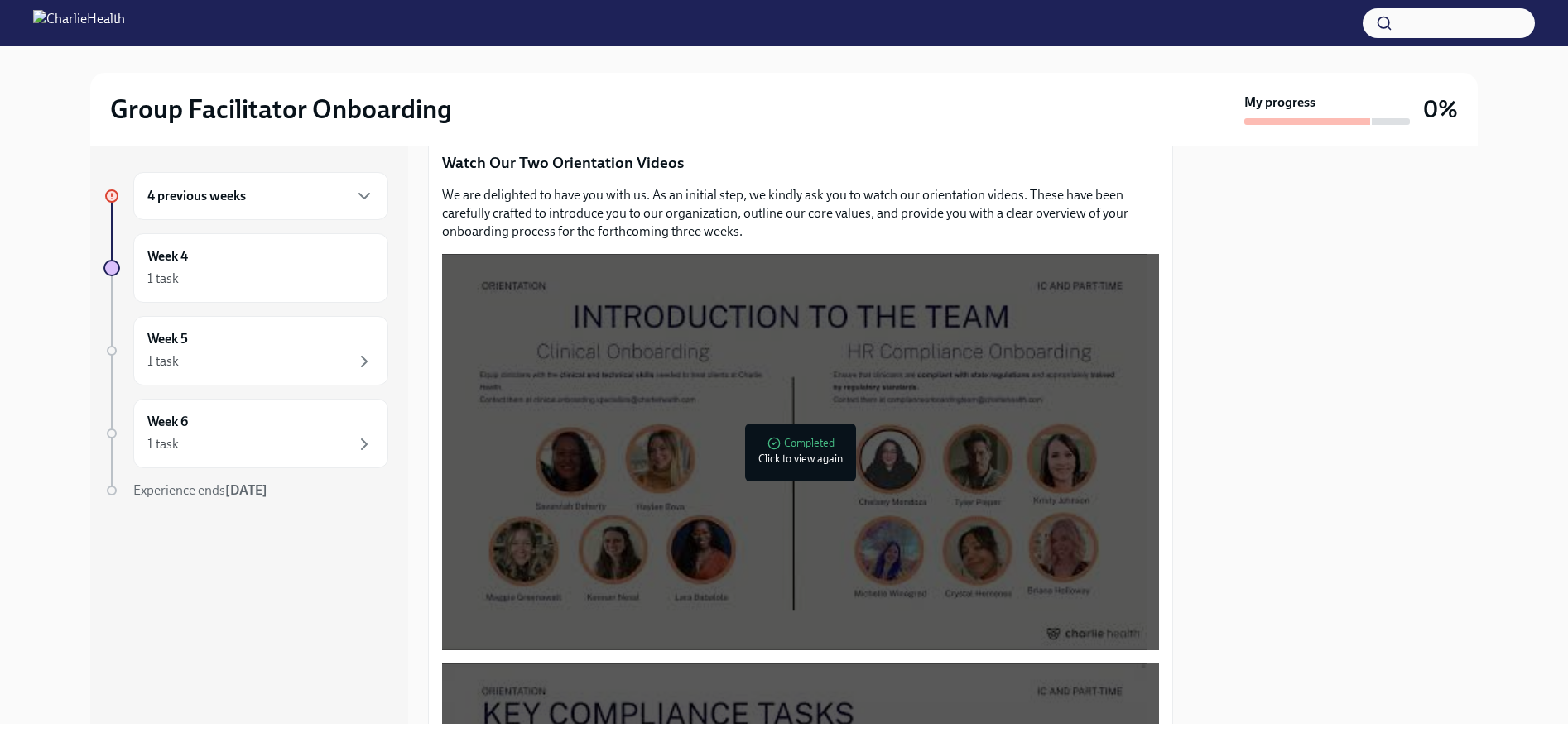
scroll to position [828, 0]
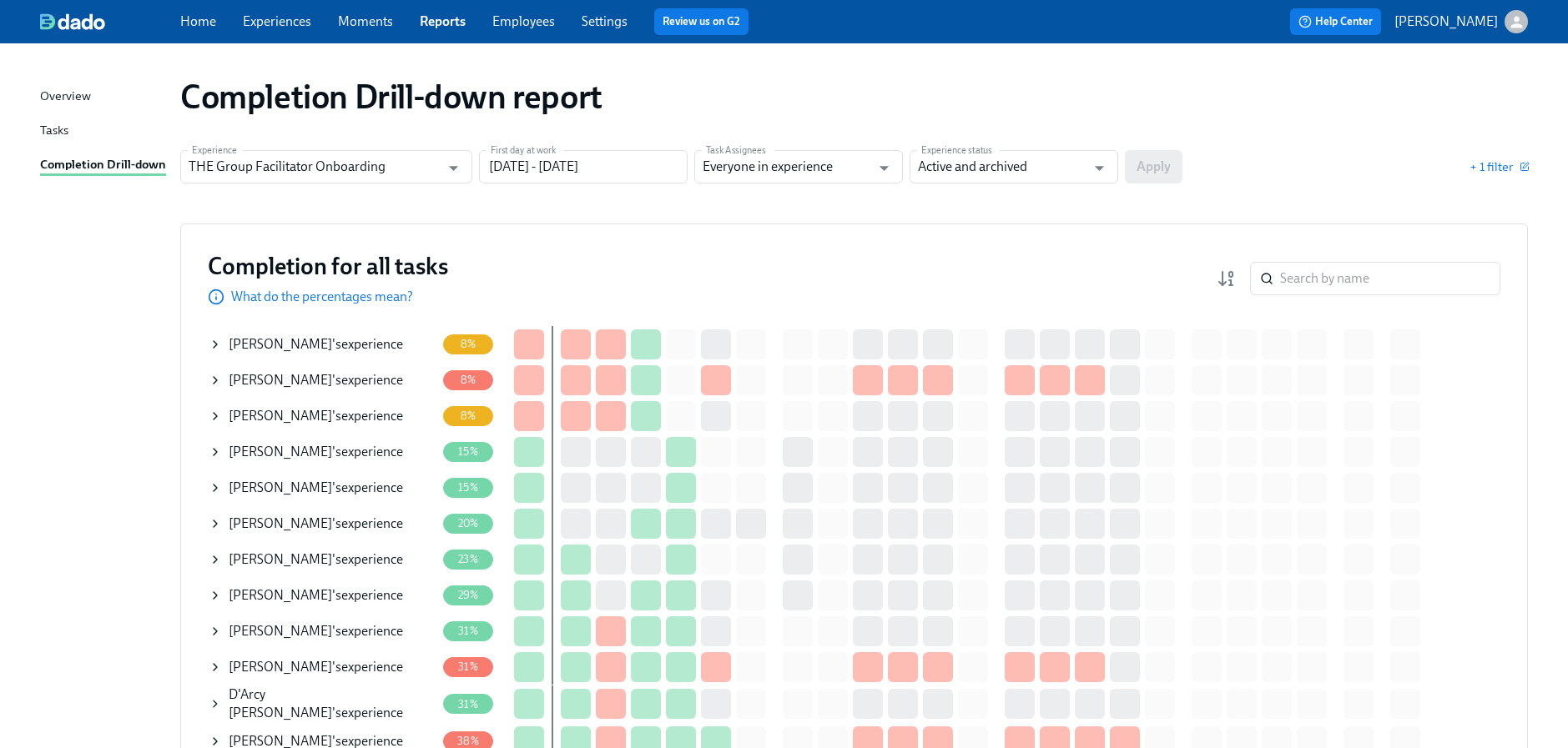
click at [208, 380] on td "Carmen Strachan 's experience" at bounding box center [325, 380] width 234 height 36
click at [212, 379] on icon at bounding box center [216, 380] width 14 height 14
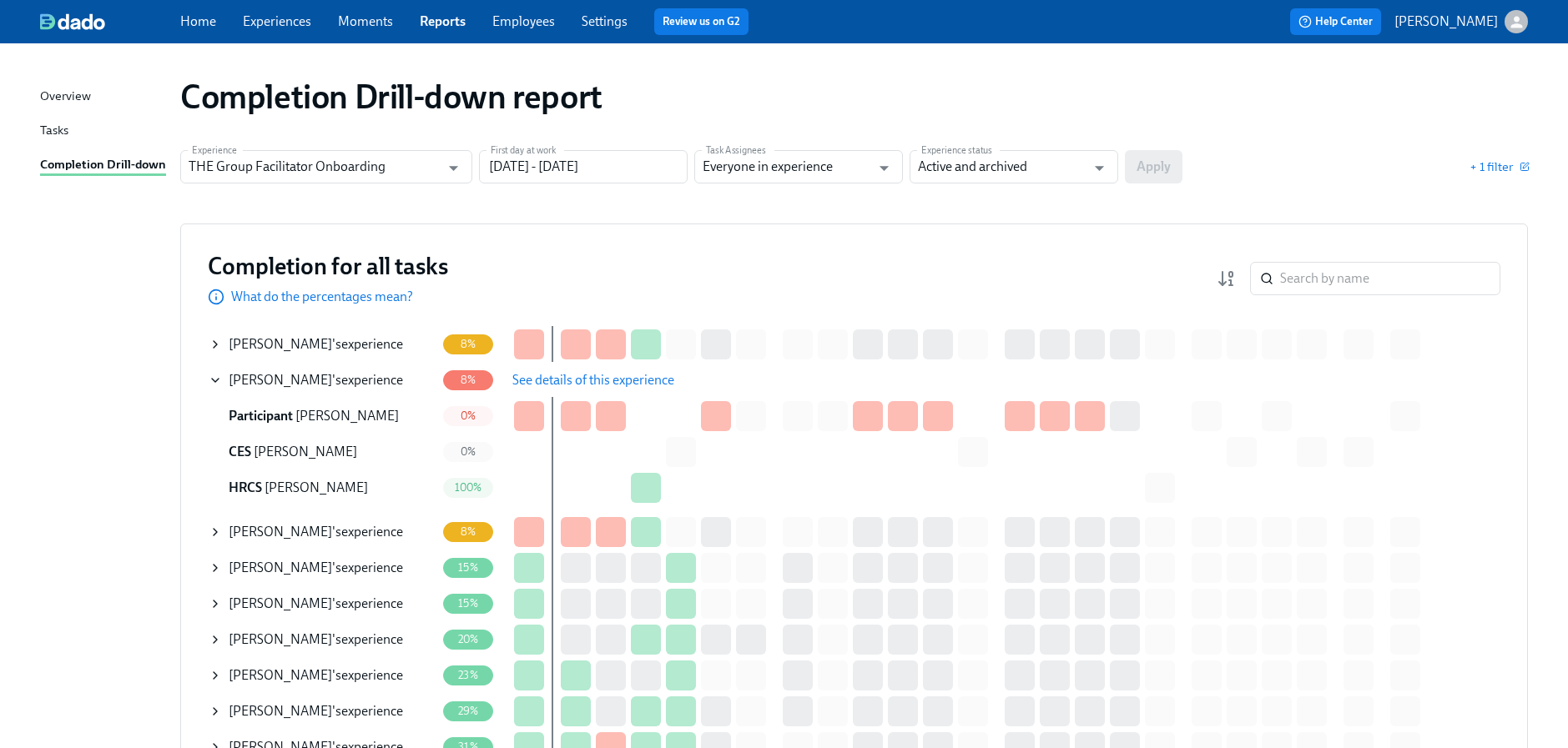
click at [591, 384] on span "See details of this experience" at bounding box center [593, 380] width 162 height 17
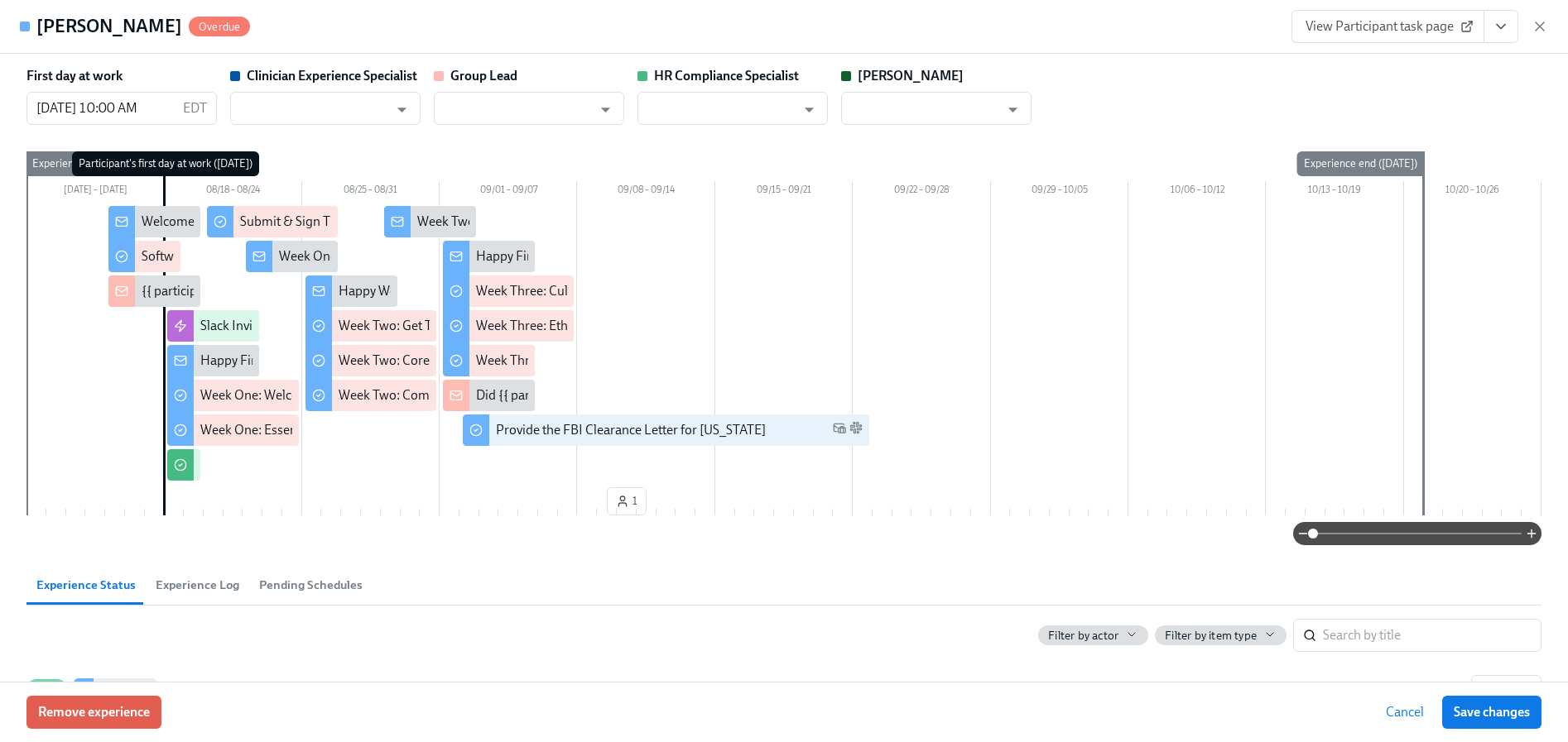
type input "[PERSON_NAME]"
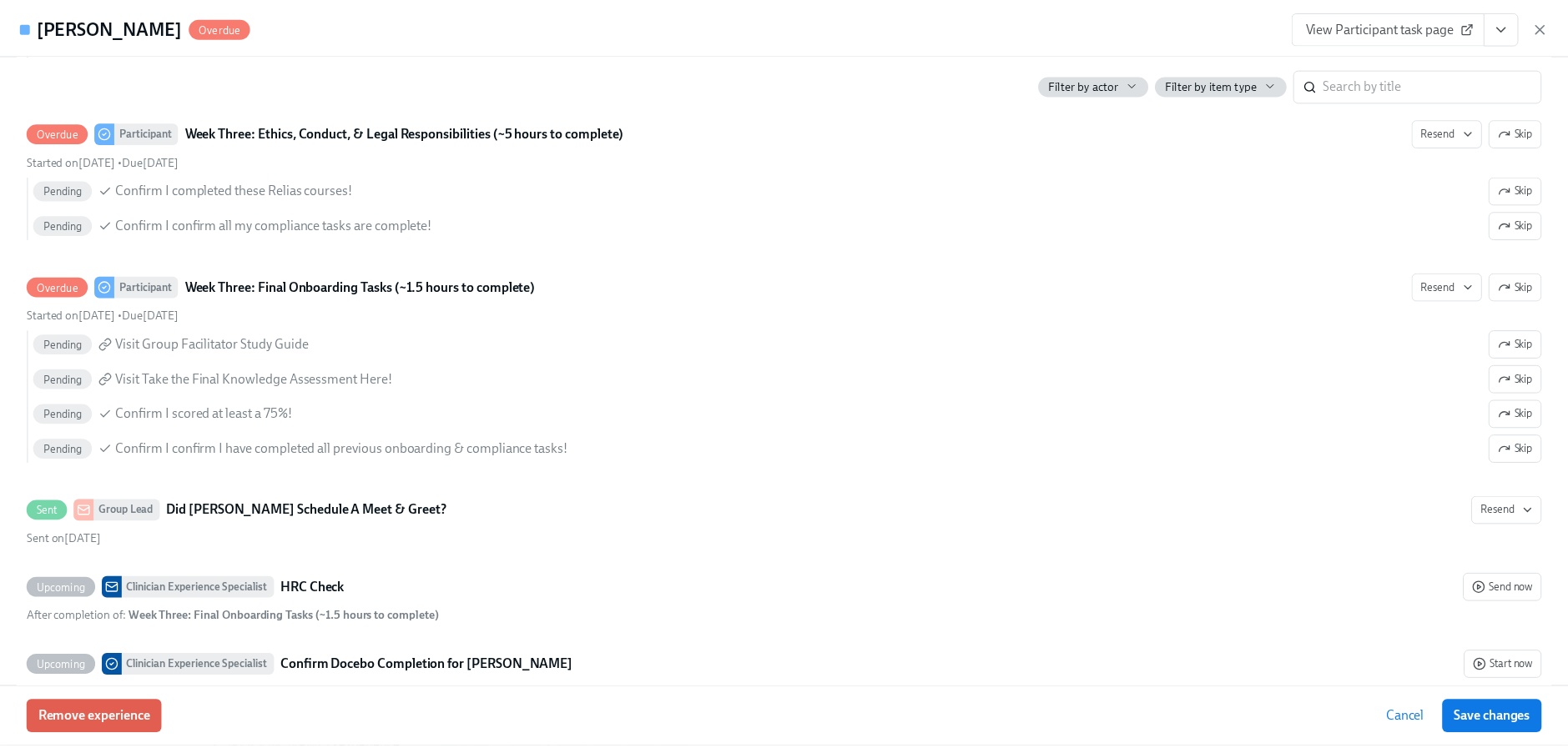
scroll to position [3162, 0]
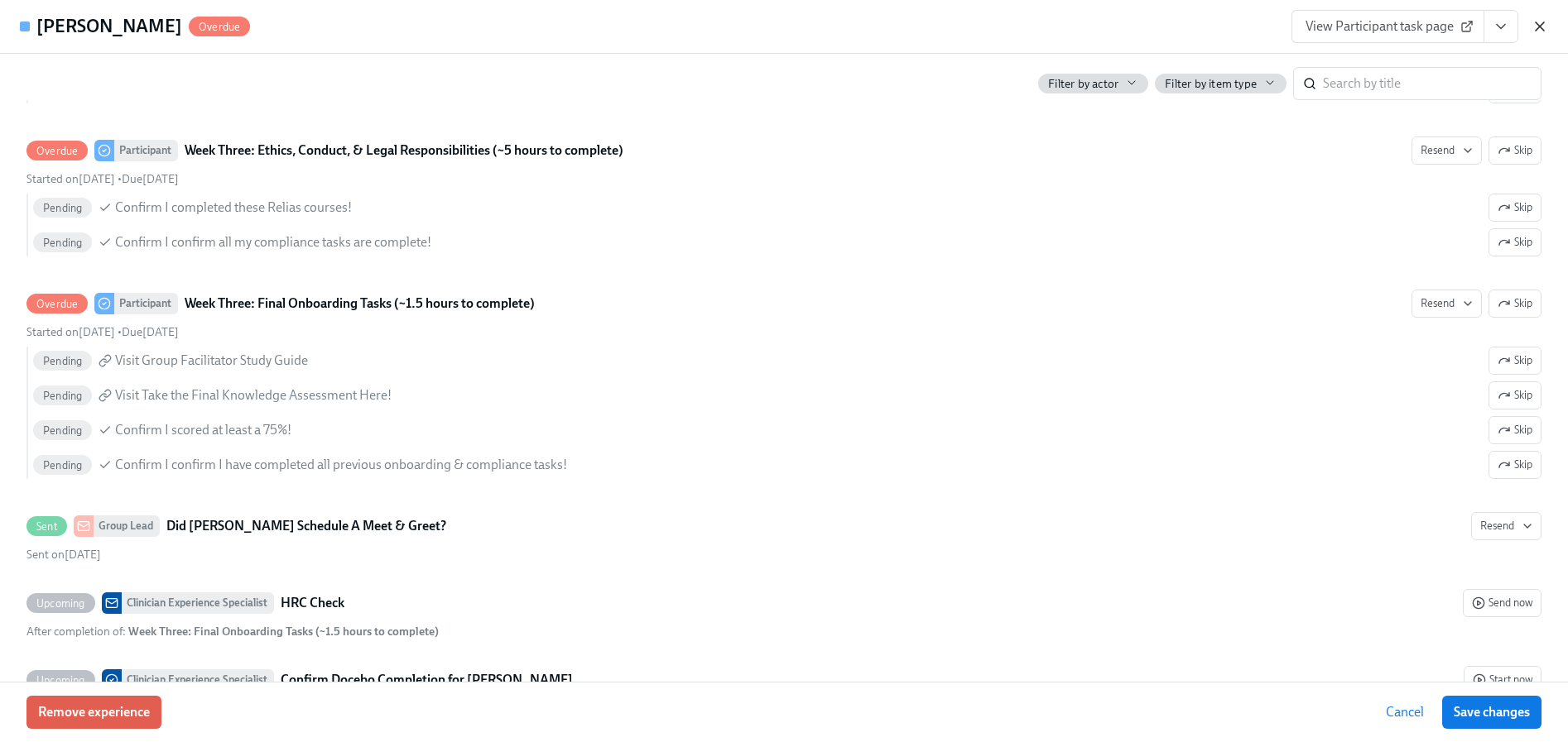
click at [1542, 26] on icon "button" at bounding box center [1540, 26] width 17 height 17
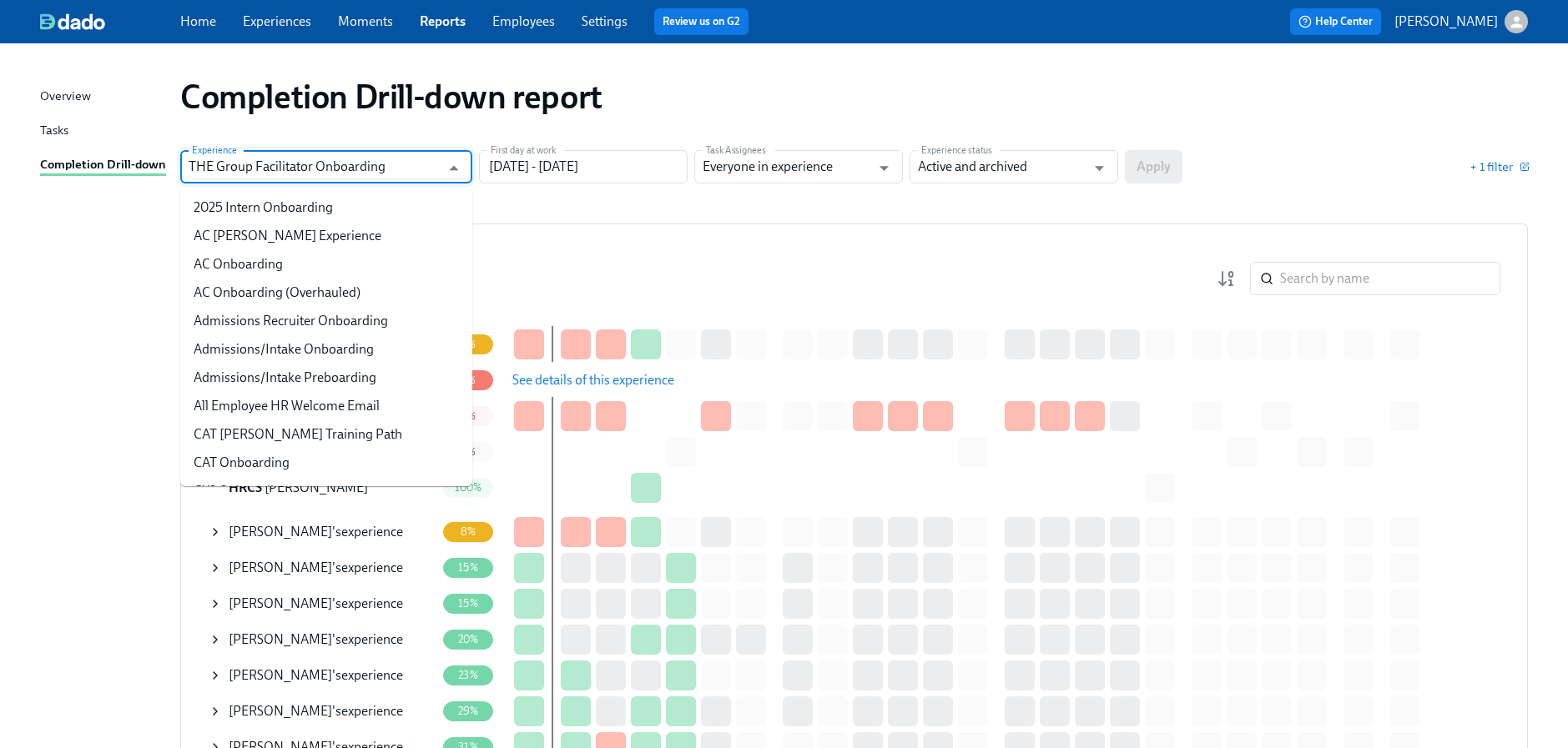
click at [302, 173] on input "THE Group Facilitator Onboarding" at bounding box center [314, 167] width 251 height 33
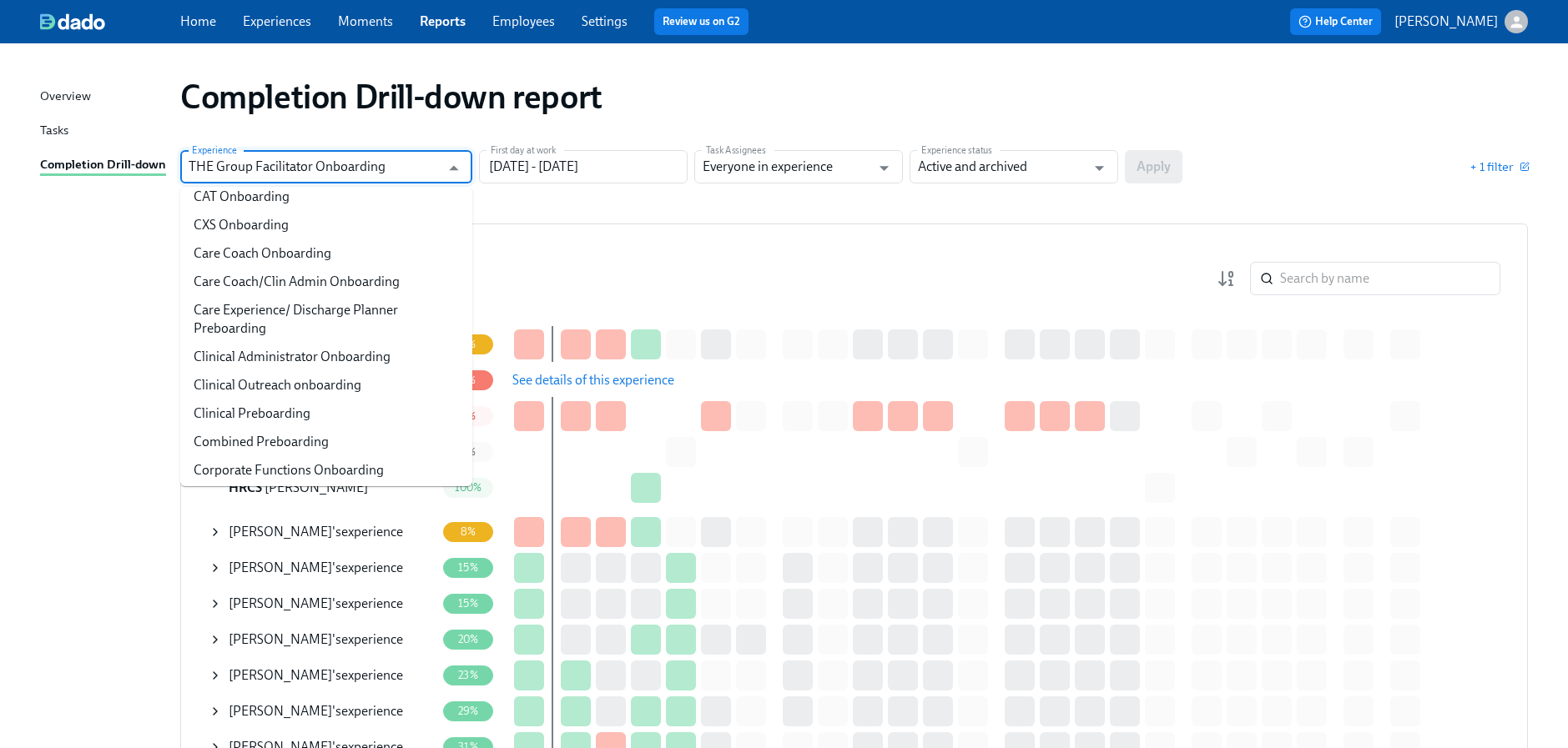
scroll to position [0, 0]
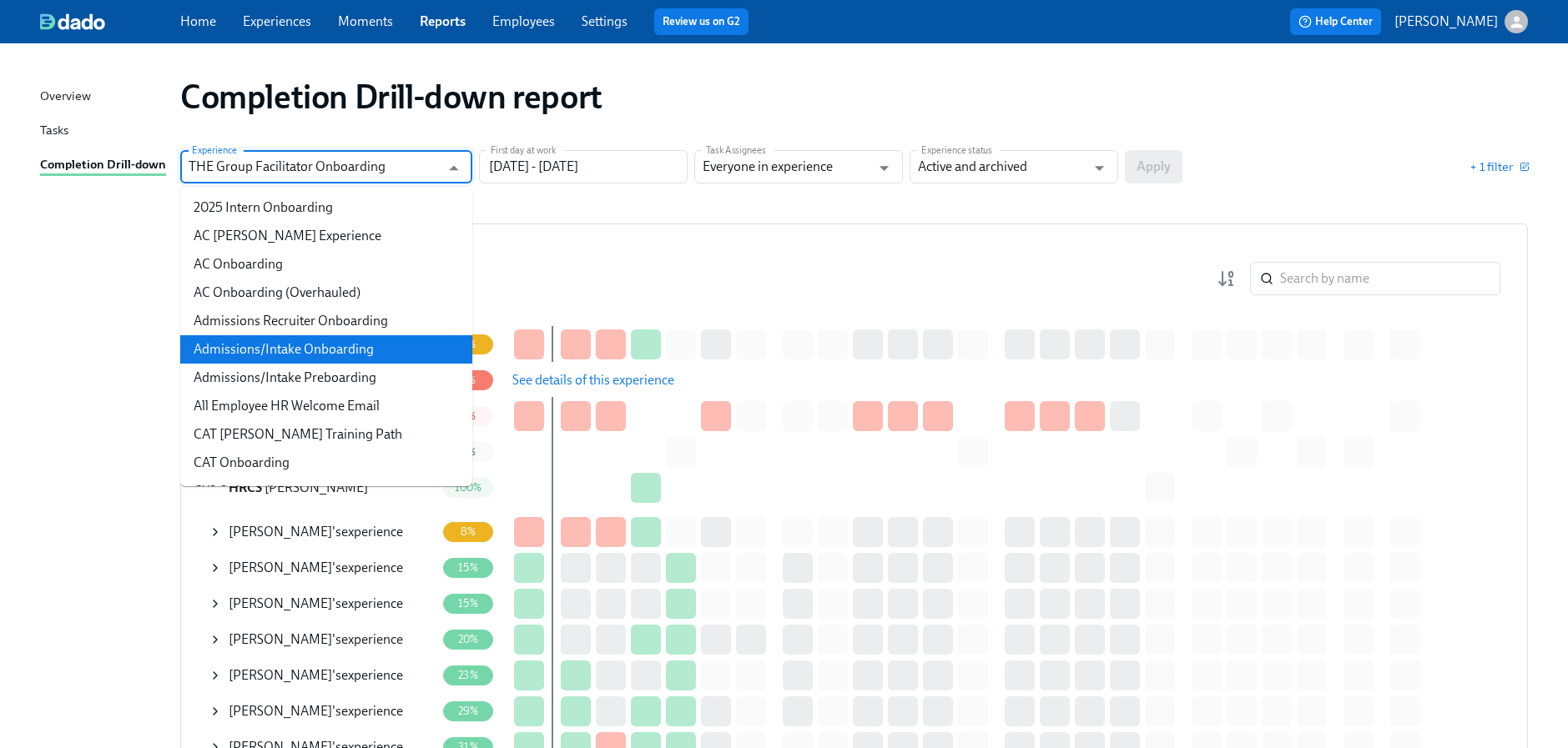
click at [307, 339] on li "Admissions/Intake Onboarding" at bounding box center [326, 349] width 292 height 28
type input "Admissions/Intake Onboarding"
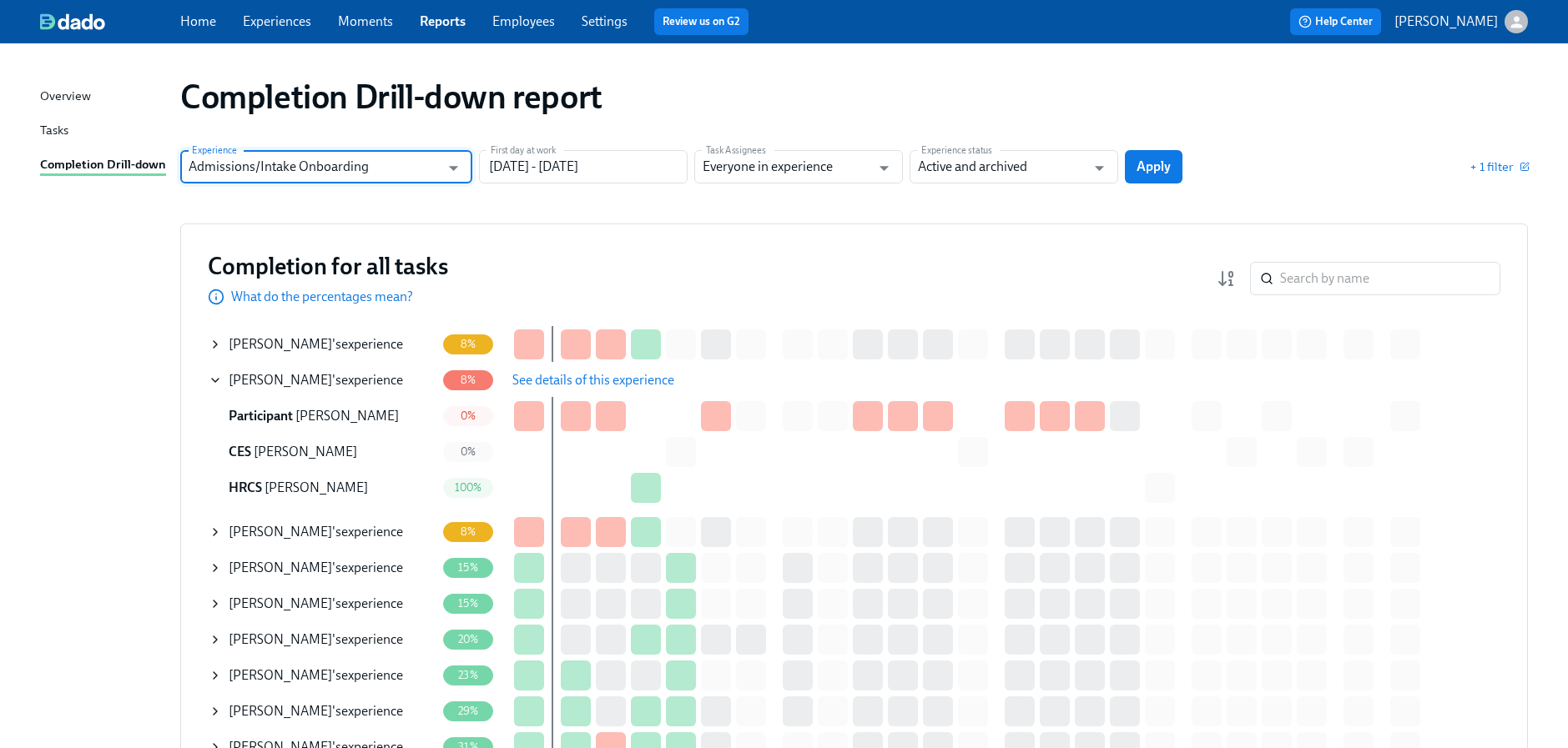
click at [1144, 165] on span "Apply" at bounding box center [1154, 167] width 34 height 17
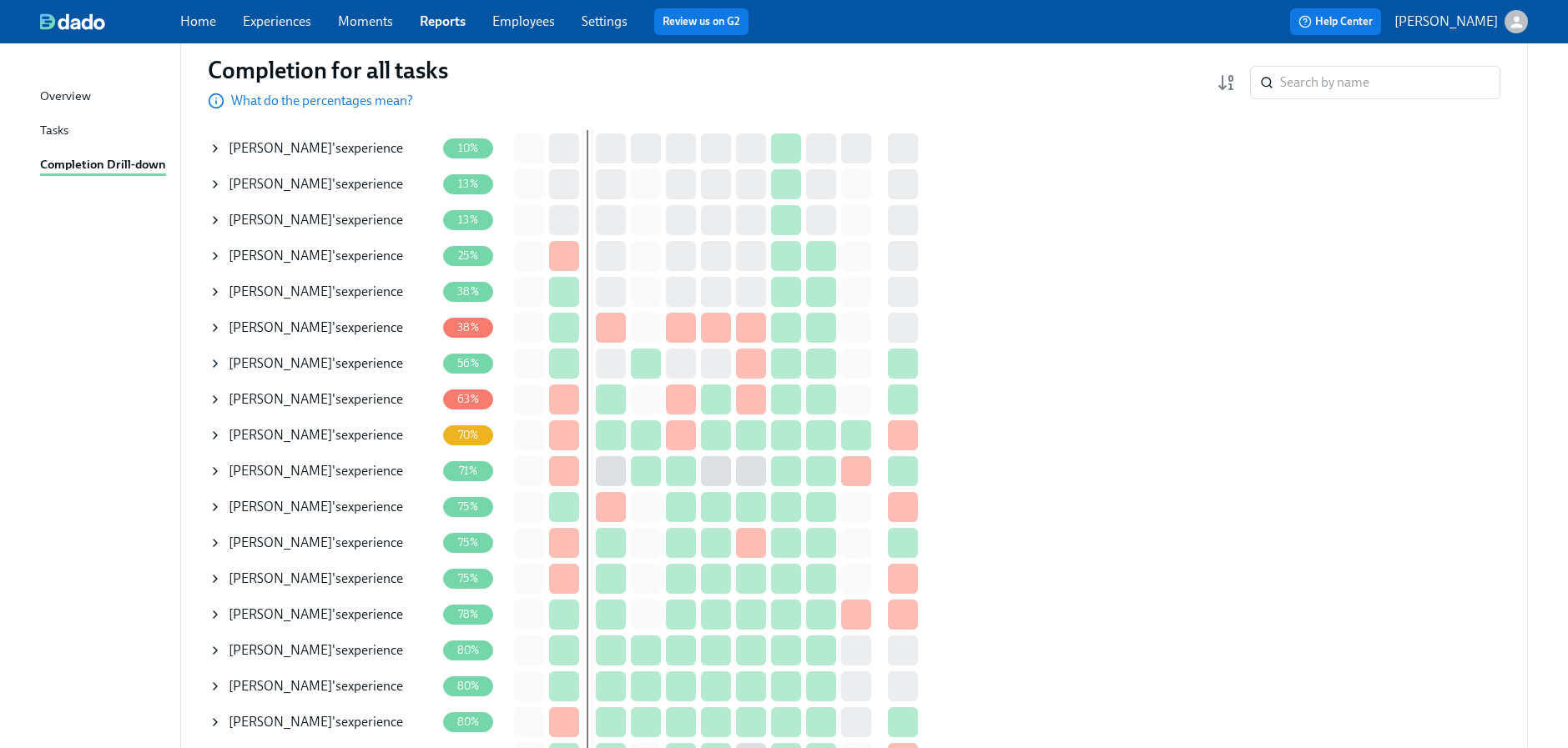
scroll to position [265, 0]
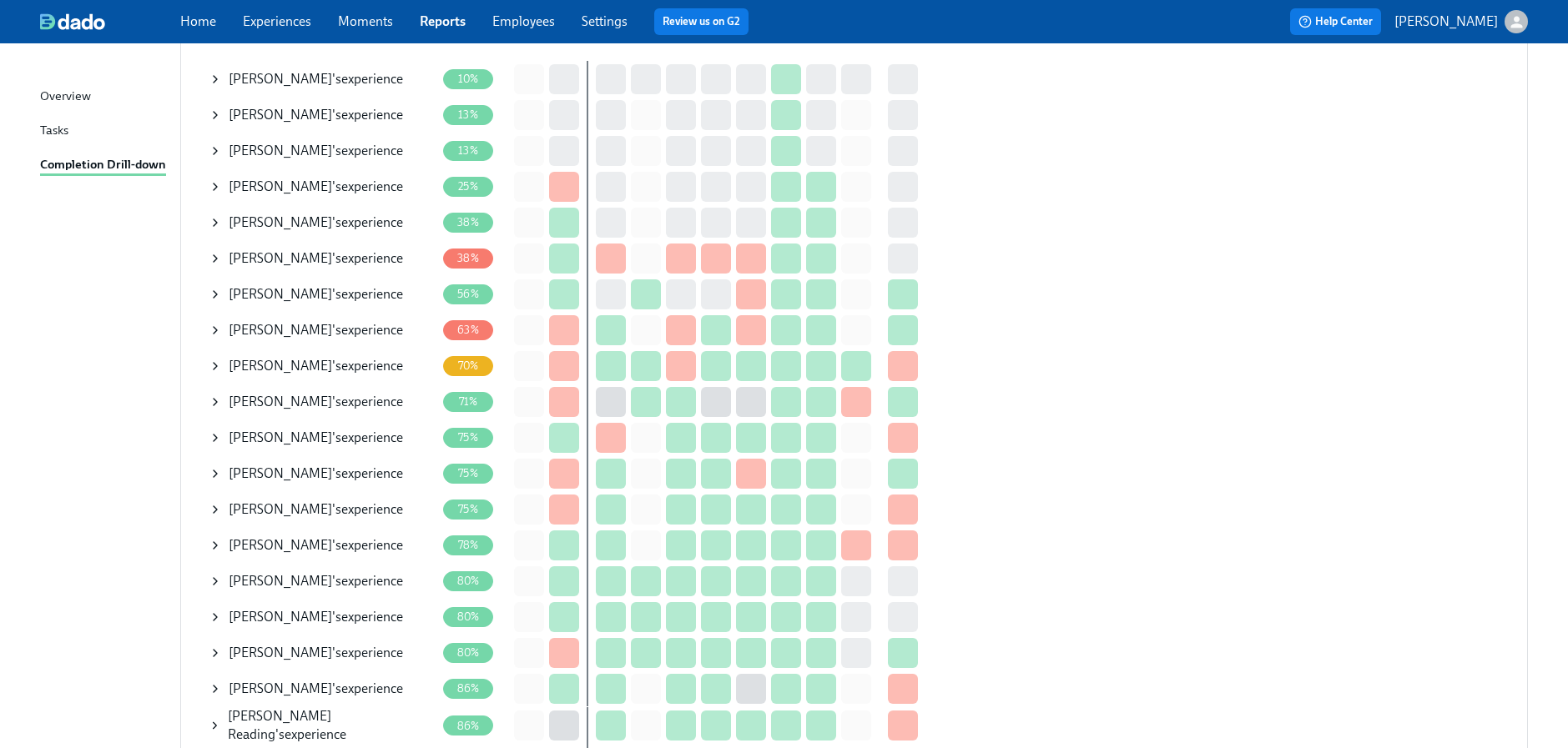
click at [216, 579] on icon at bounding box center [216, 581] width 3 height 7
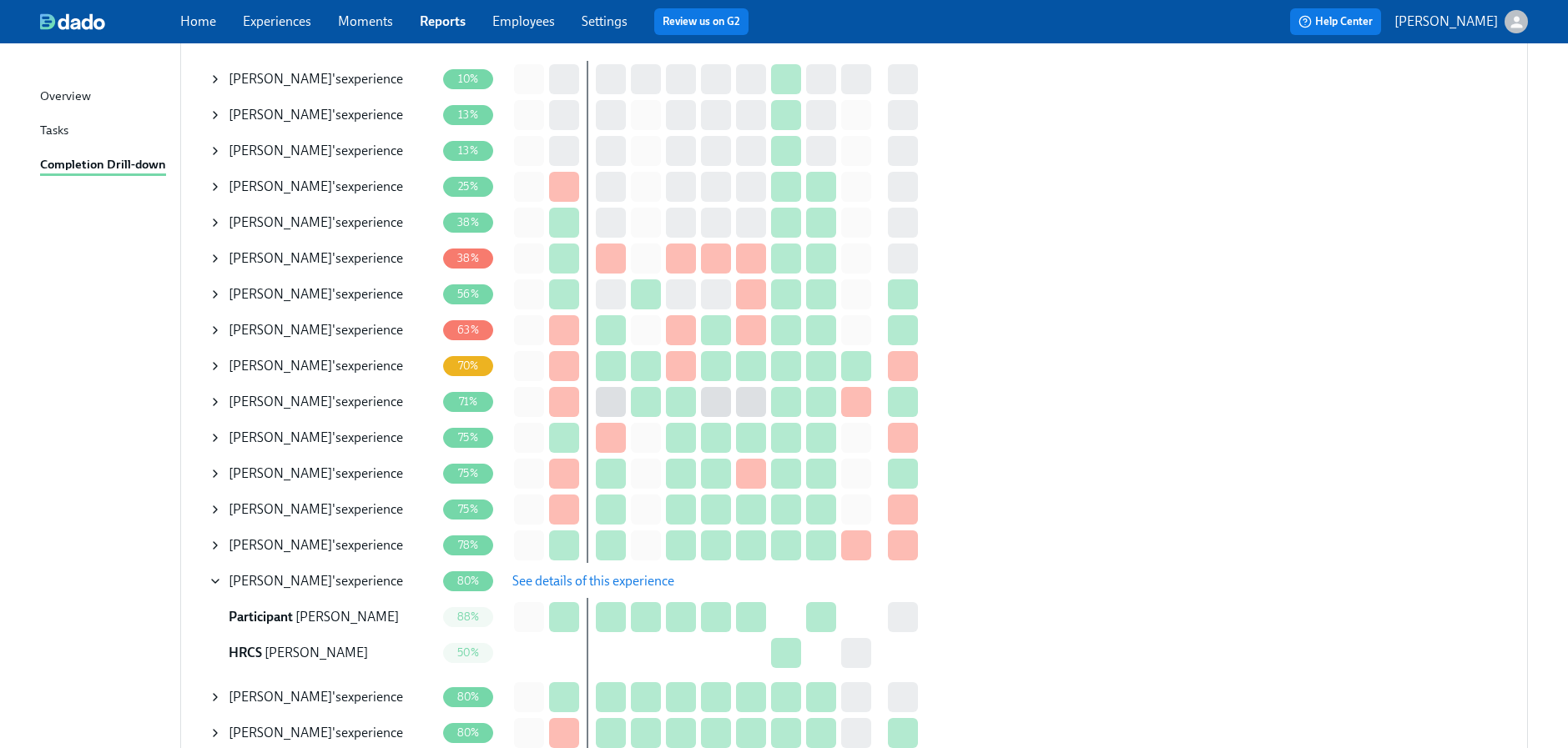
click at [574, 591] on button "See details of this experience" at bounding box center [593, 580] width 186 height 33
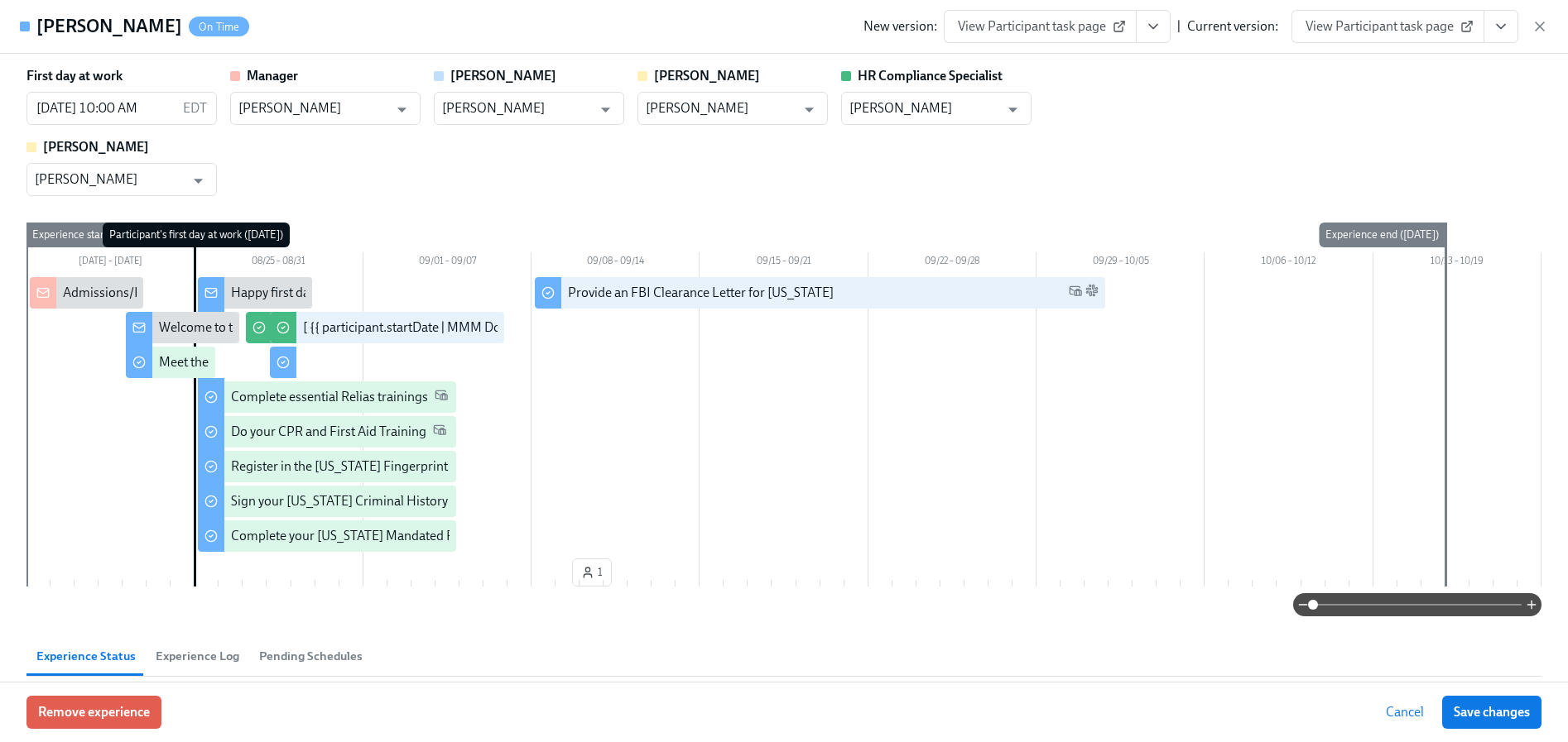
click at [1513, 17] on button "View task page" at bounding box center [1500, 26] width 35 height 33
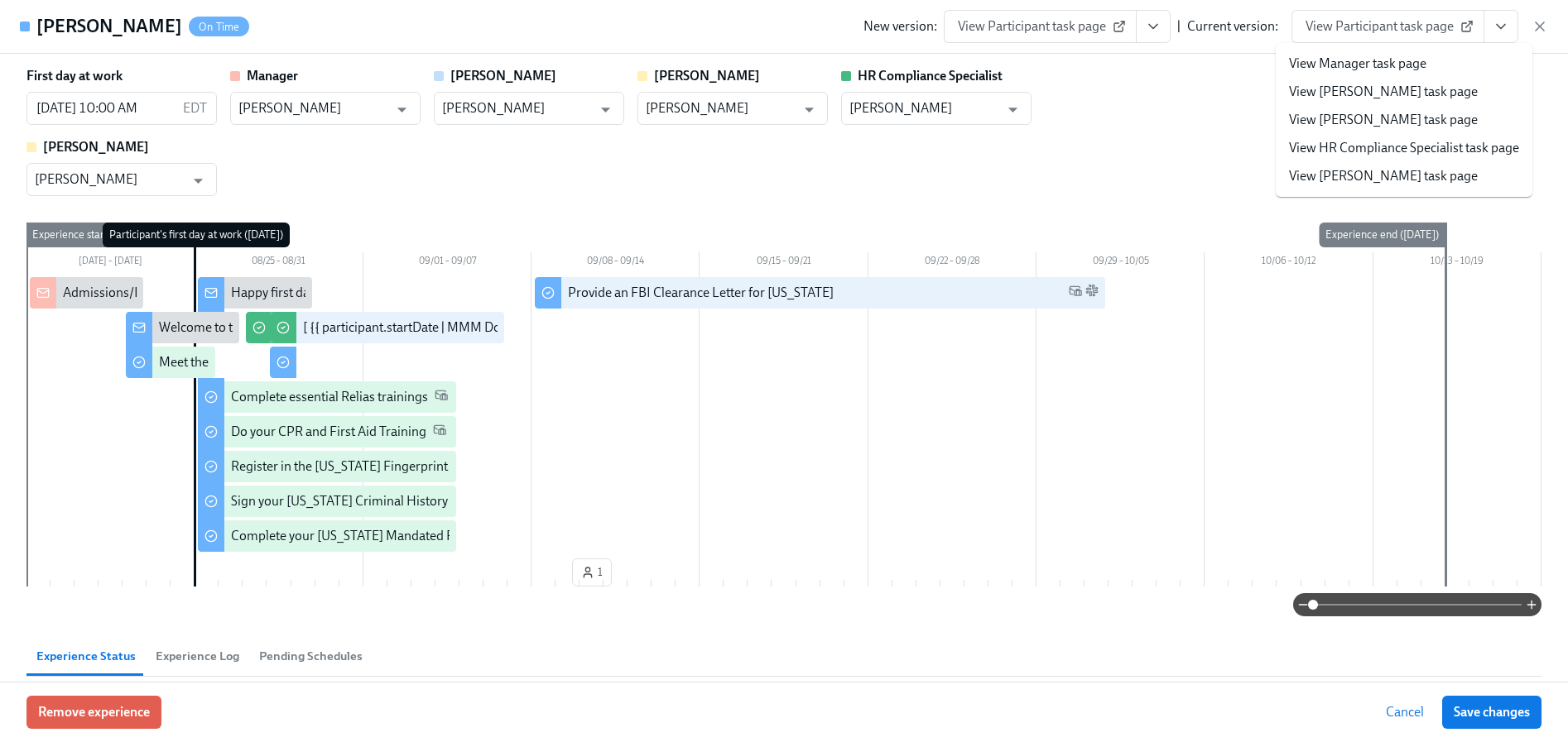
click at [1384, 148] on link "View HR Compliance Specialist task page" at bounding box center [1403, 148] width 230 height 18
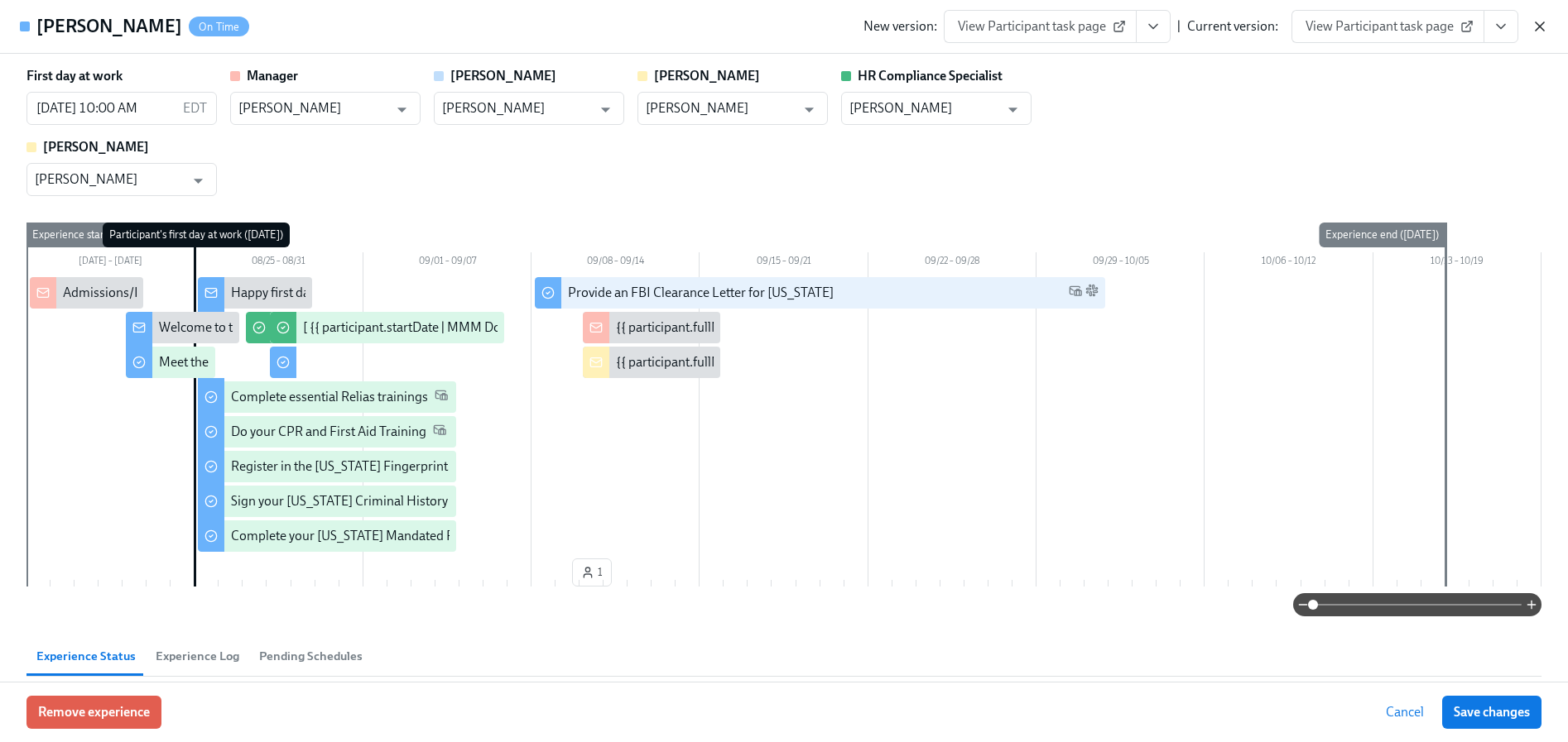
click at [1532, 23] on icon "button" at bounding box center [1540, 26] width 17 height 17
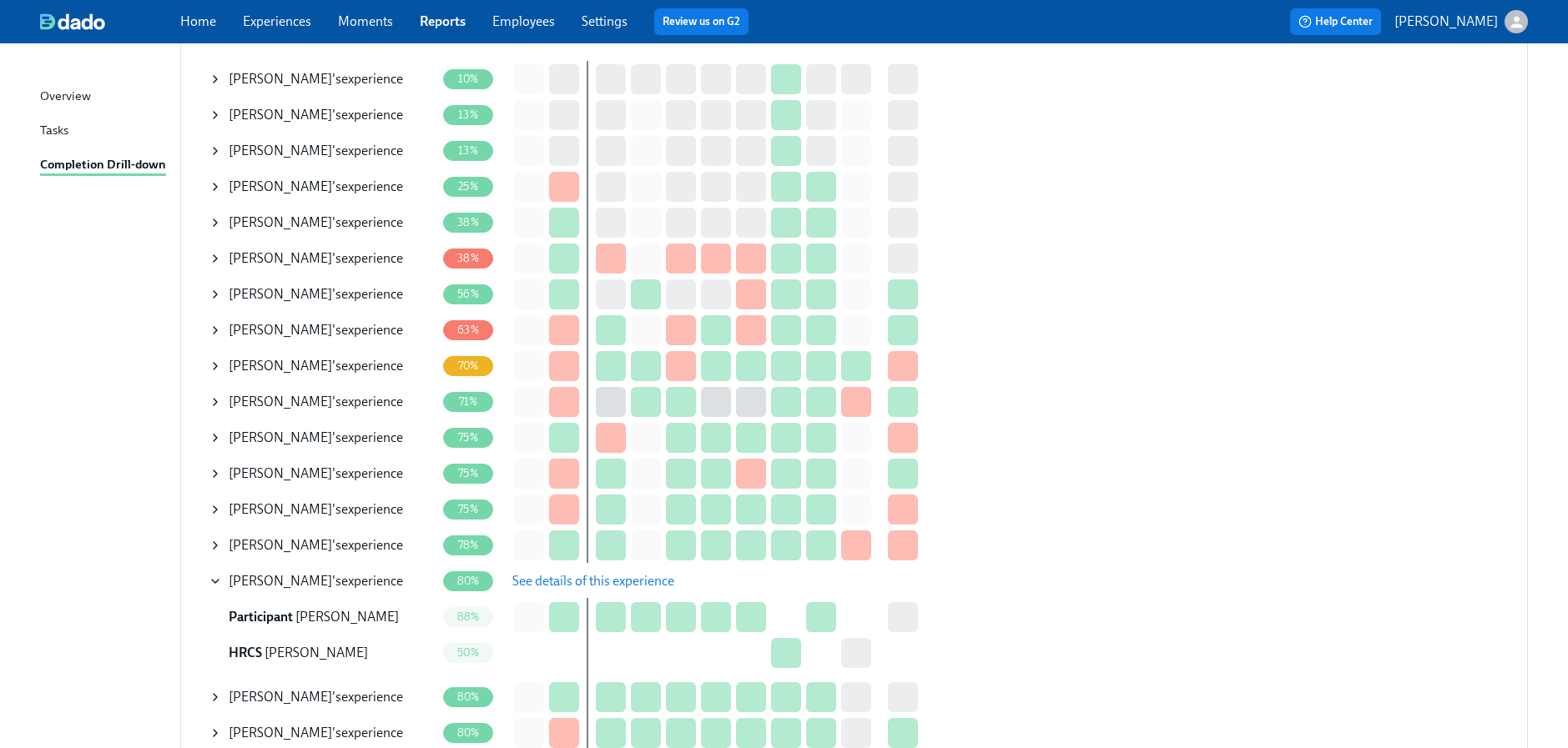
click at [216, 297] on icon at bounding box center [216, 295] width 14 height 14
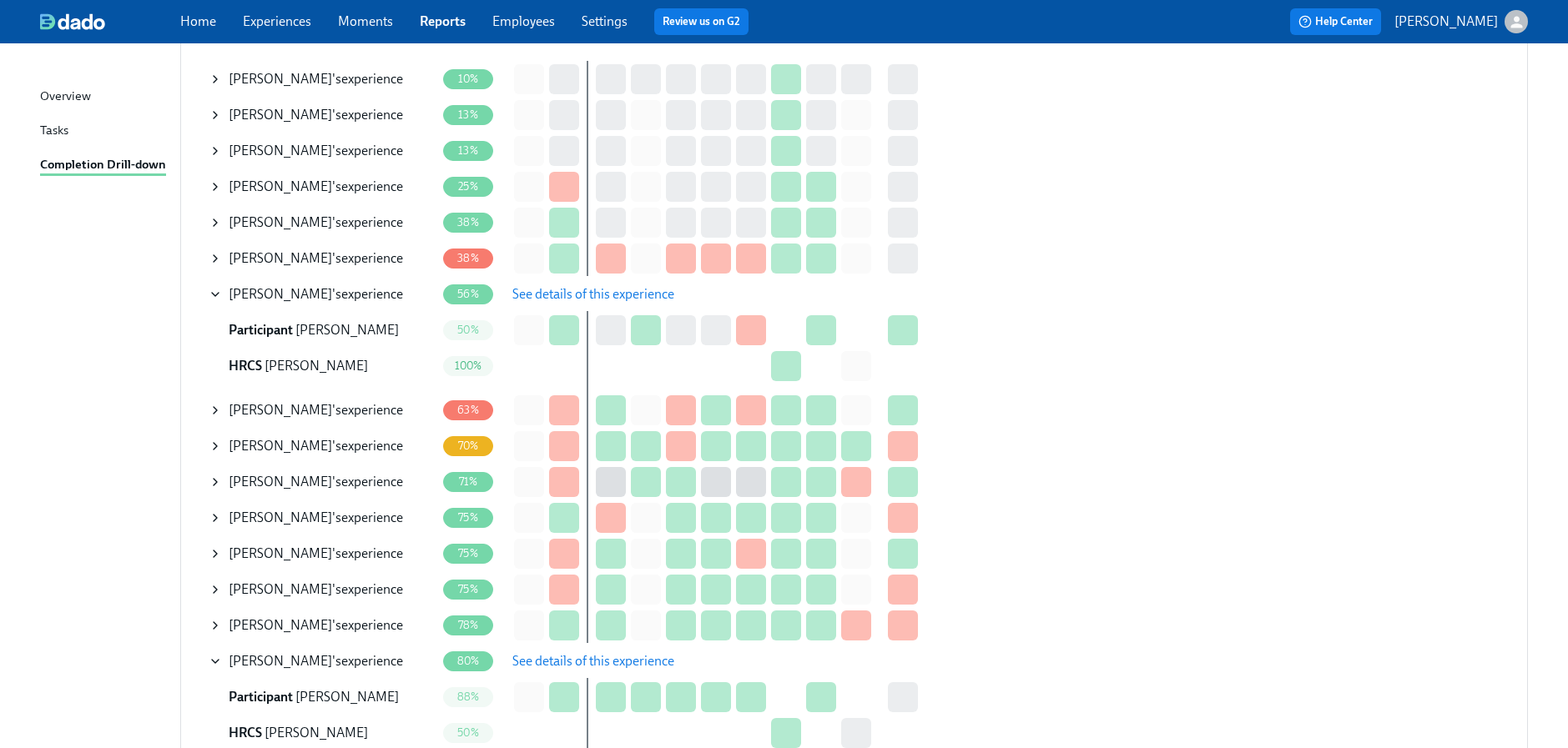
click at [571, 292] on span "See details of this experience" at bounding box center [593, 295] width 162 height 17
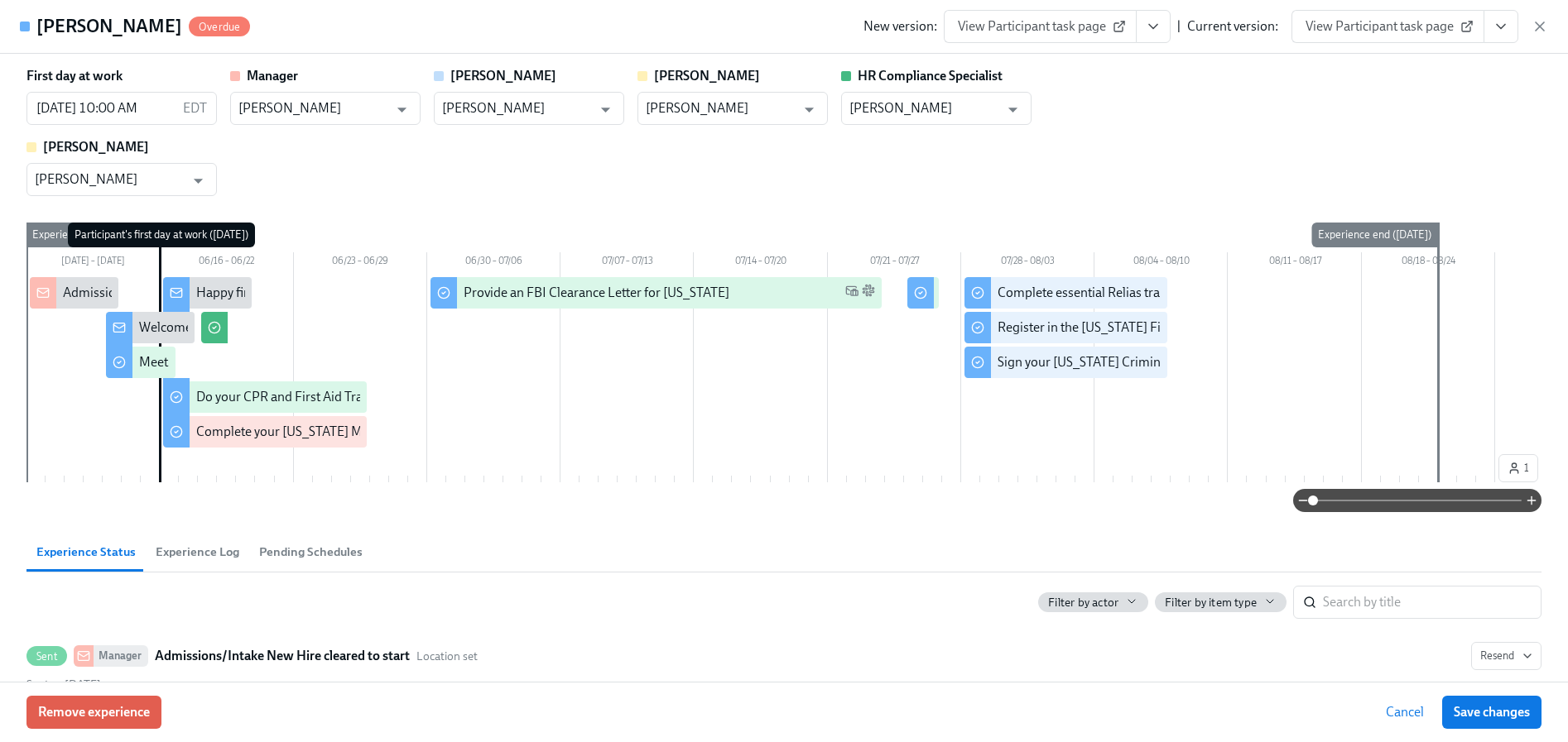
click at [1499, 28] on icon "View task page" at bounding box center [1501, 26] width 17 height 17
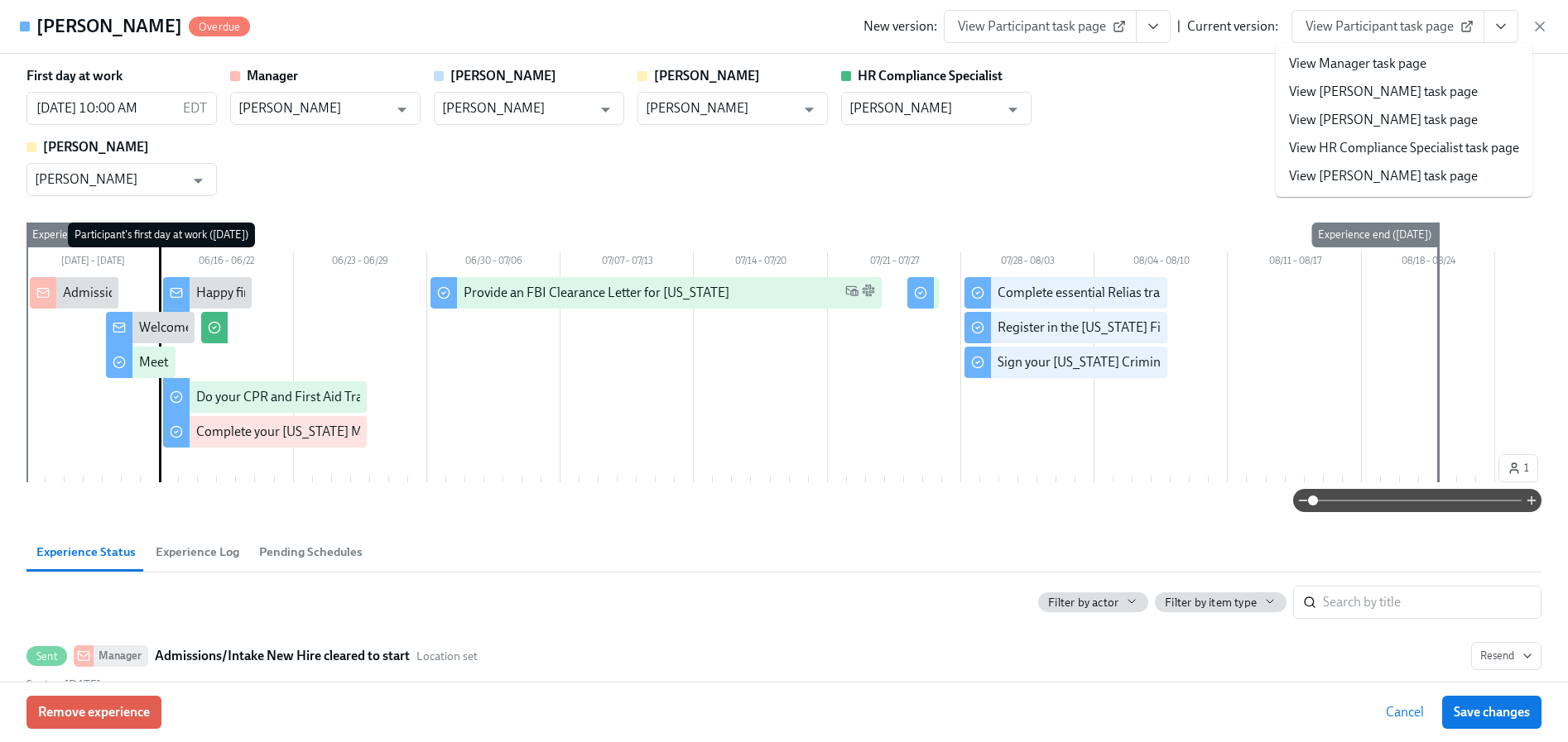
click at [1387, 156] on link "View HR Compliance Specialist task page" at bounding box center [1403, 148] width 230 height 18
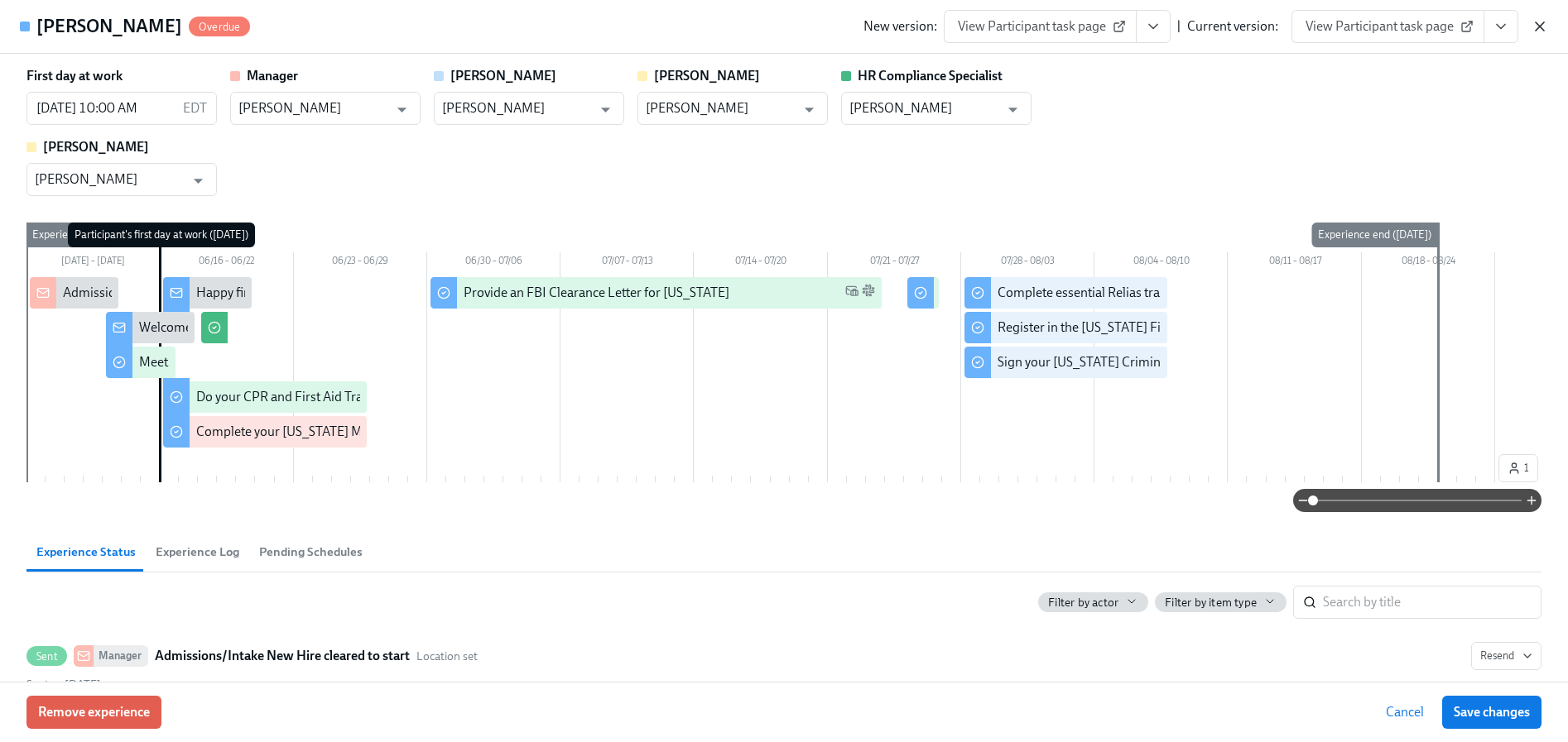
click at [1545, 22] on icon "button" at bounding box center [1540, 26] width 17 height 17
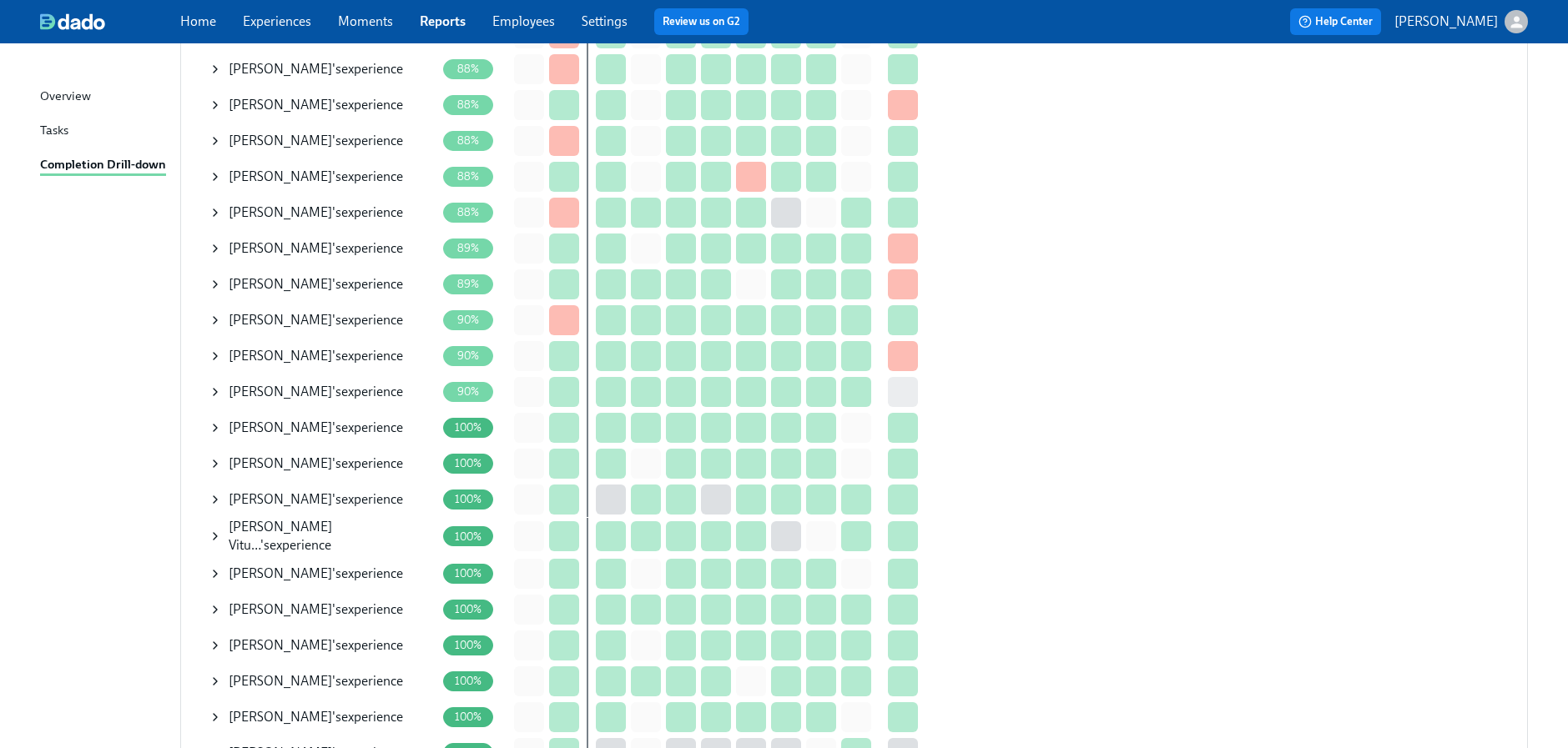
scroll to position [1335, 0]
